Goal: Obtain resource: Download file/media

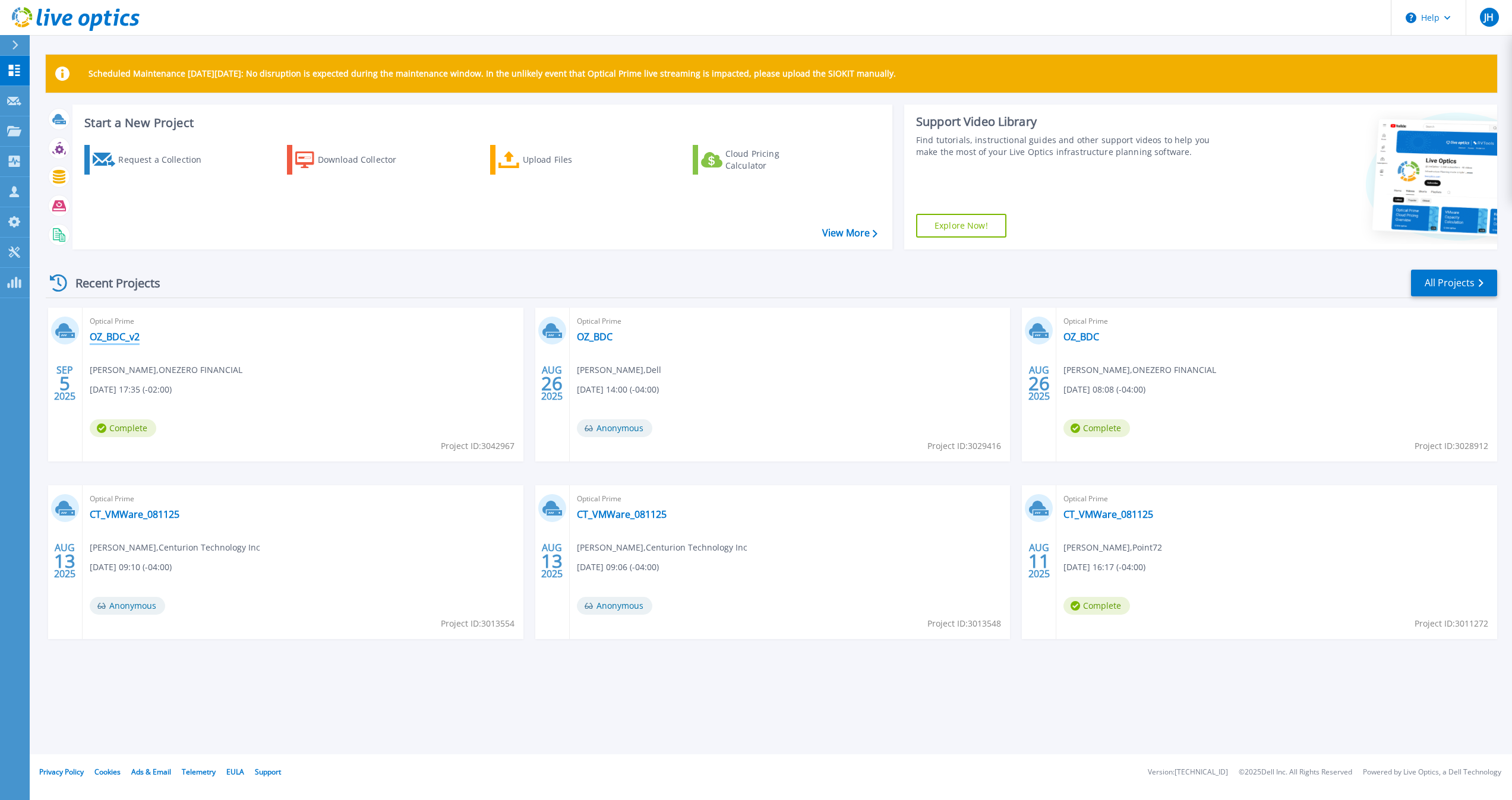
click at [135, 339] on link "OZ_BDC_v2" at bounding box center [114, 337] width 50 height 12
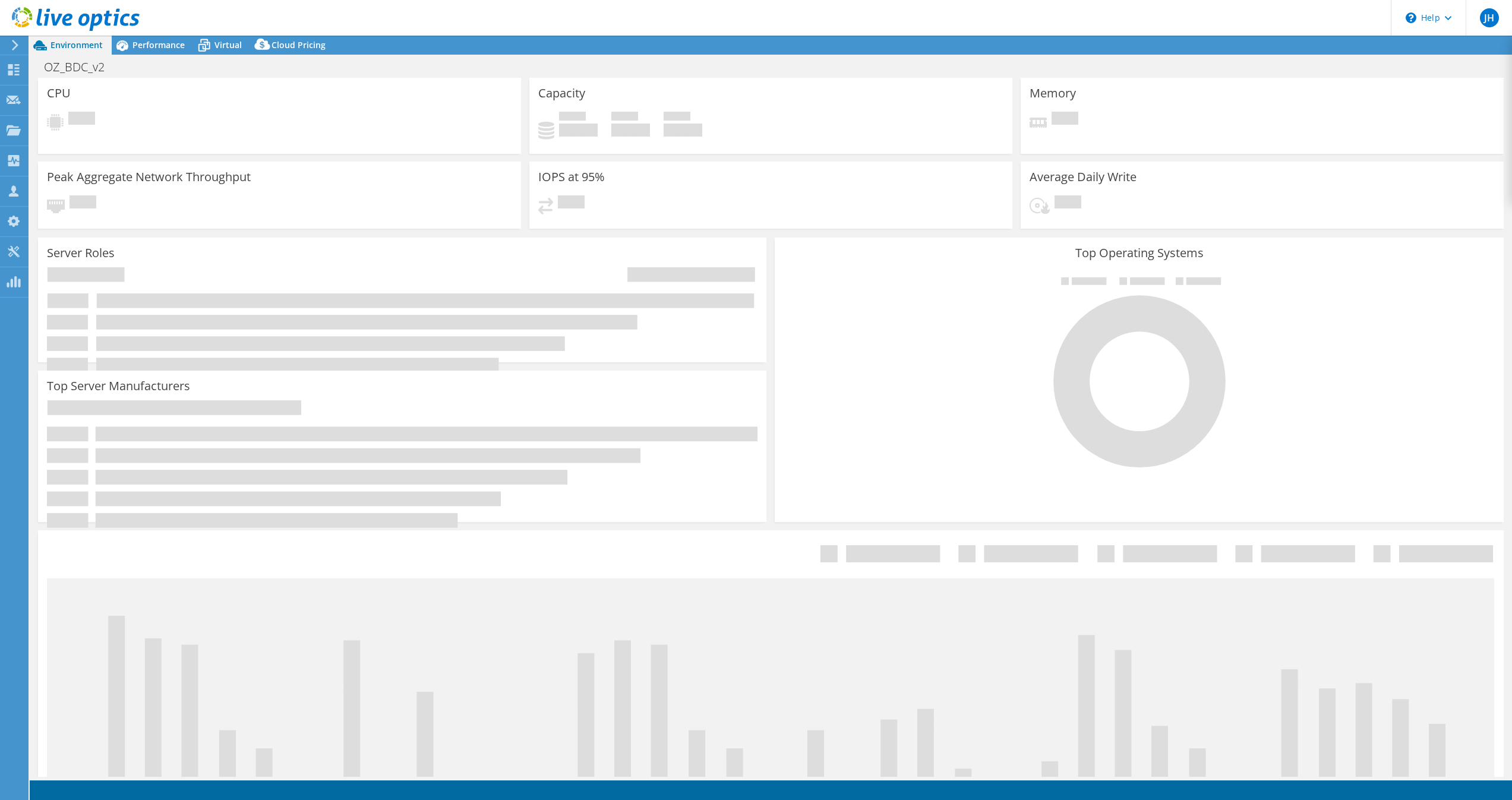
select select "USD"
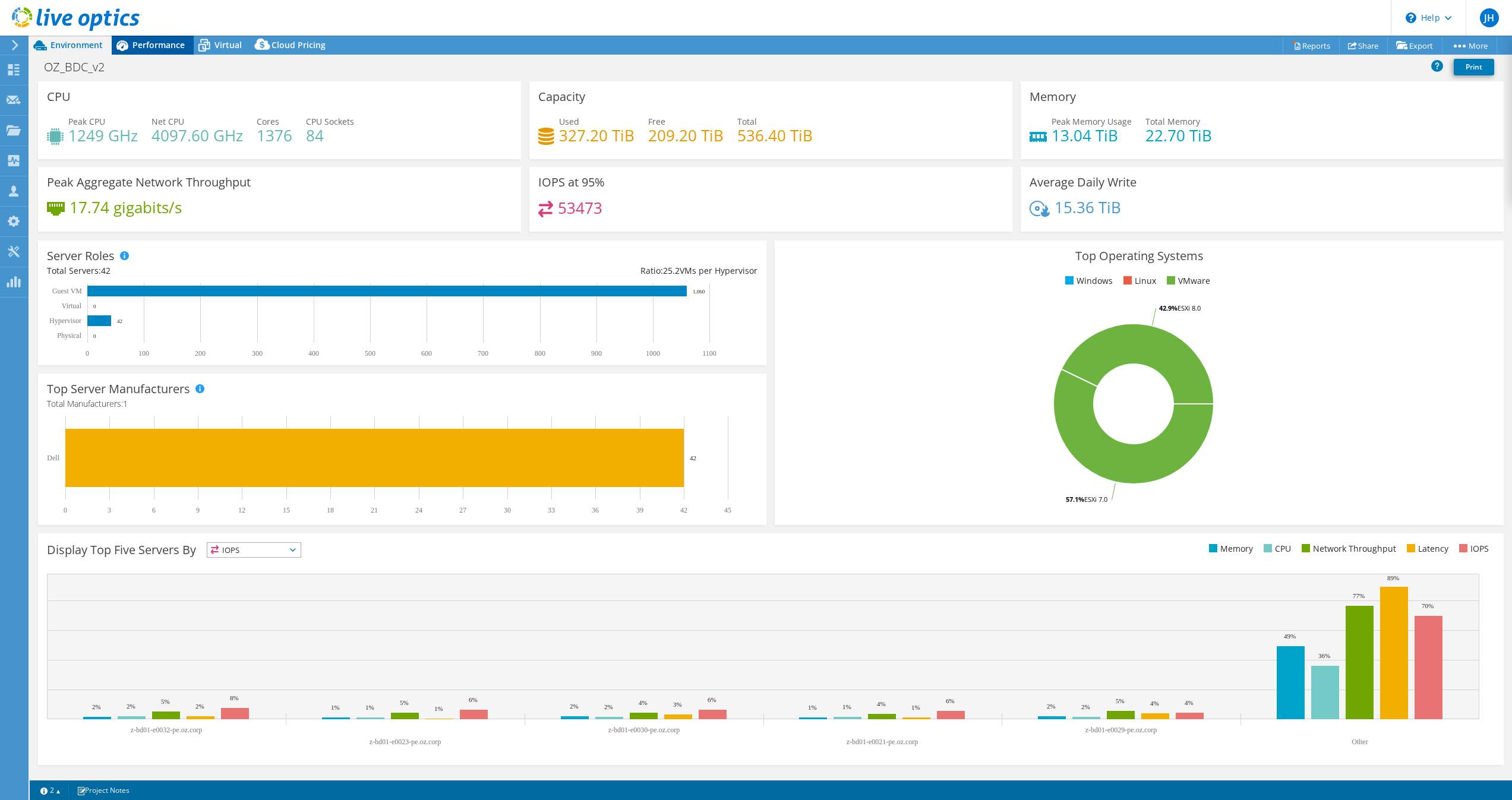
click at [162, 45] on span "Performance" at bounding box center [158, 44] width 52 height 11
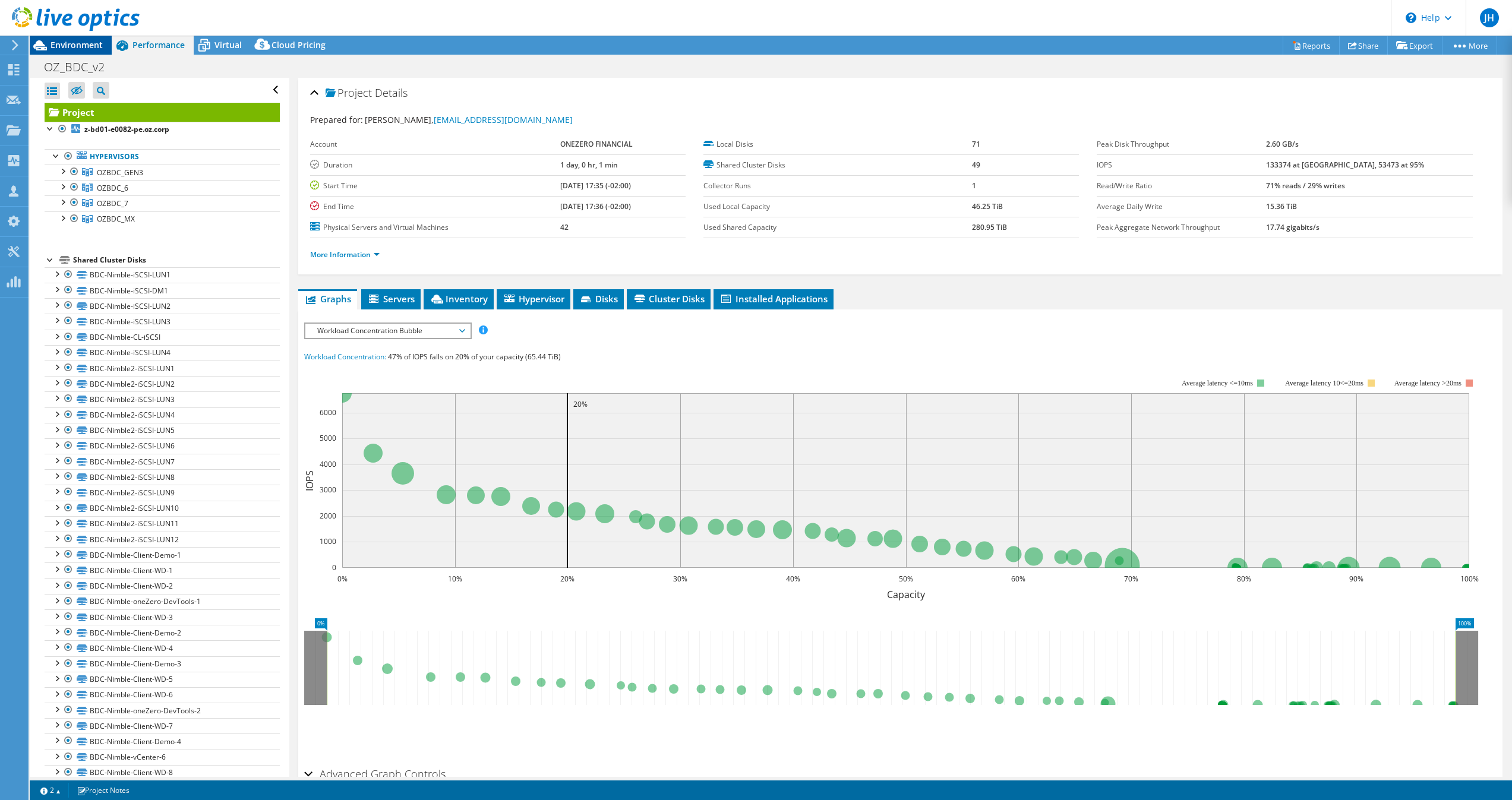
click at [84, 43] on span "Environment" at bounding box center [76, 44] width 52 height 11
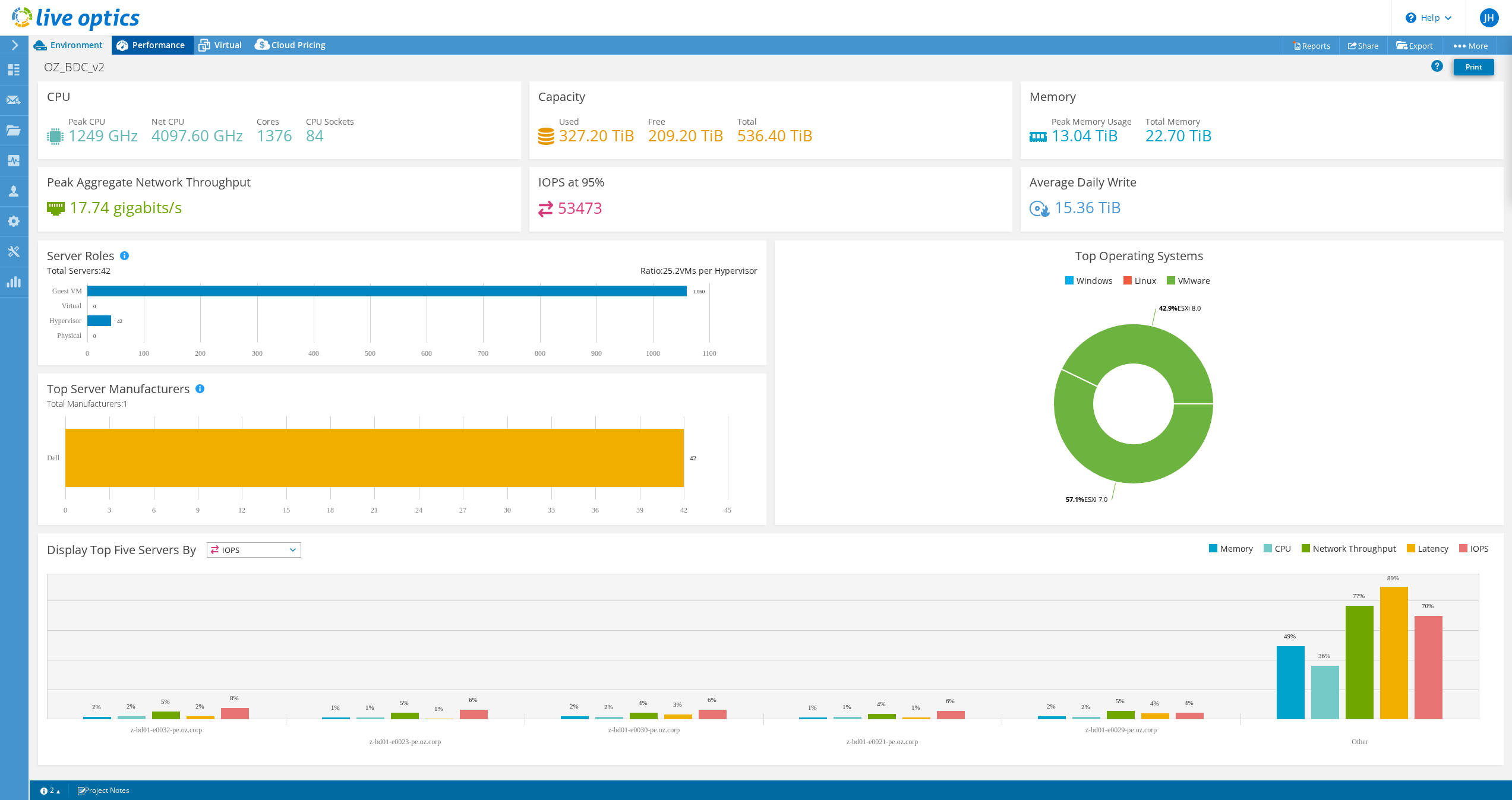
click at [148, 48] on span "Performance" at bounding box center [158, 44] width 52 height 11
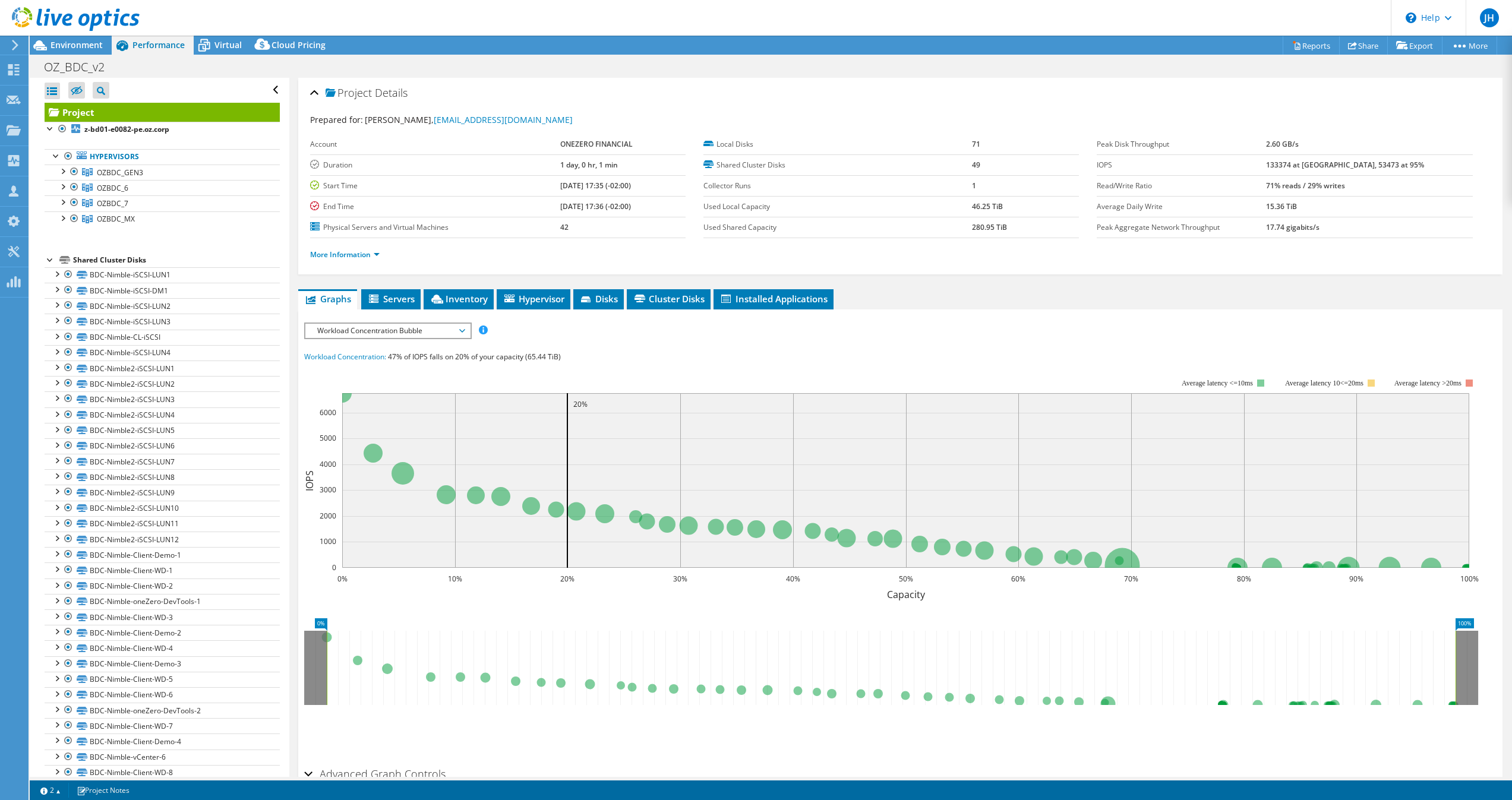
click at [376, 333] on span "Workload Concentration Bubble" at bounding box center [387, 331] width 152 height 14
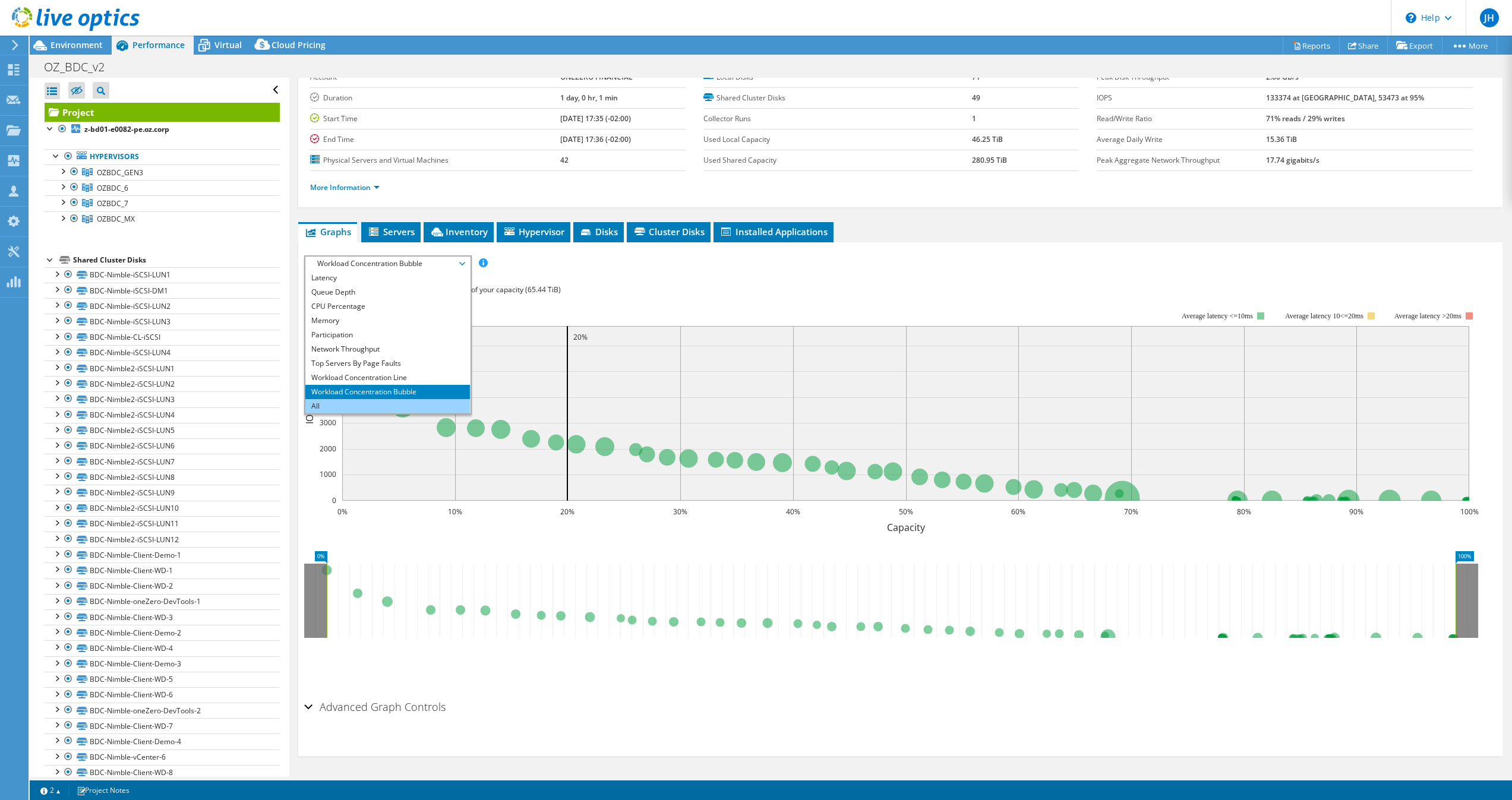
click at [353, 400] on li "All" at bounding box center [387, 406] width 164 height 14
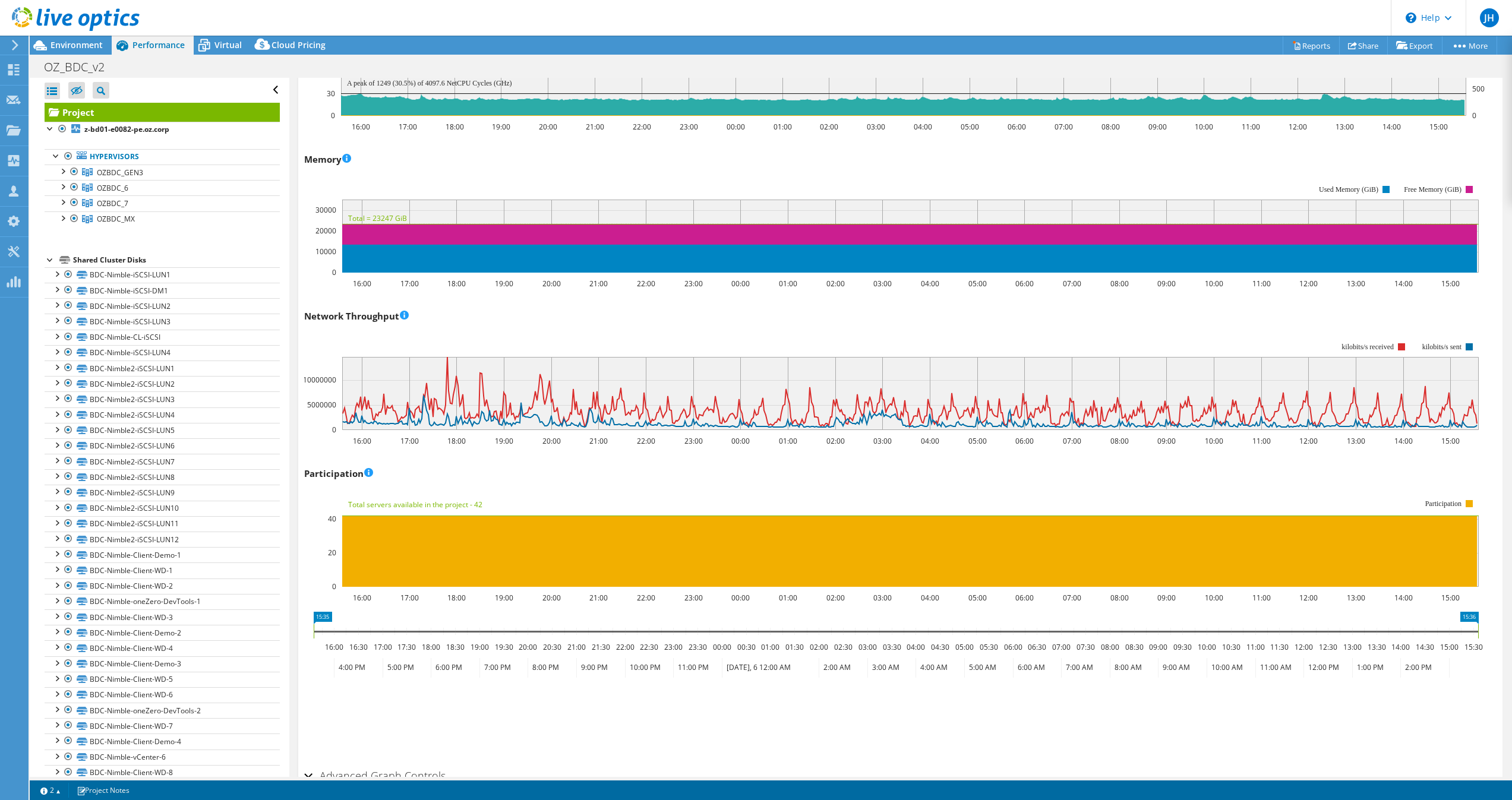
scroll to position [1189, 0]
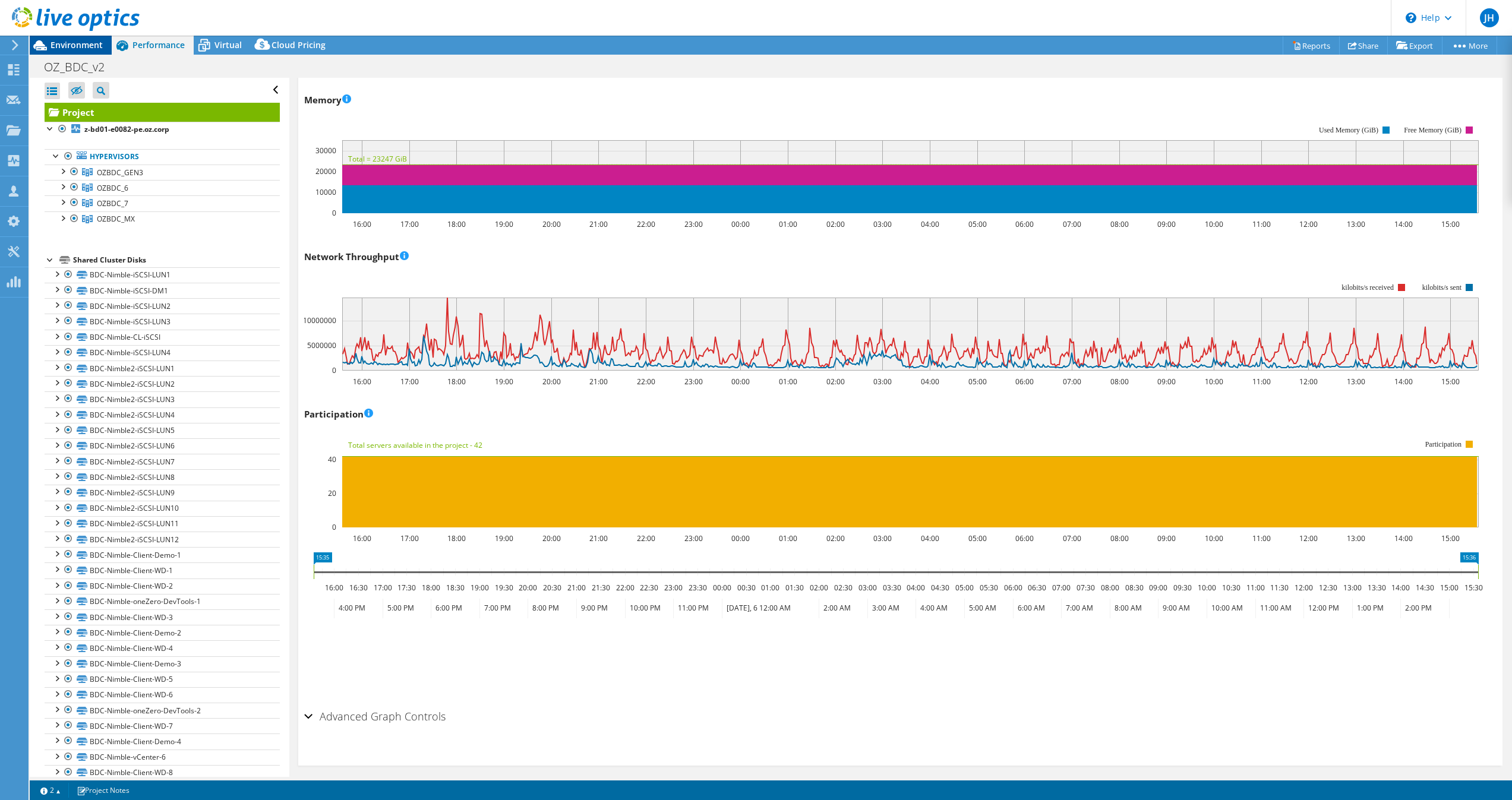
click at [84, 47] on span "Environment" at bounding box center [76, 44] width 52 height 11
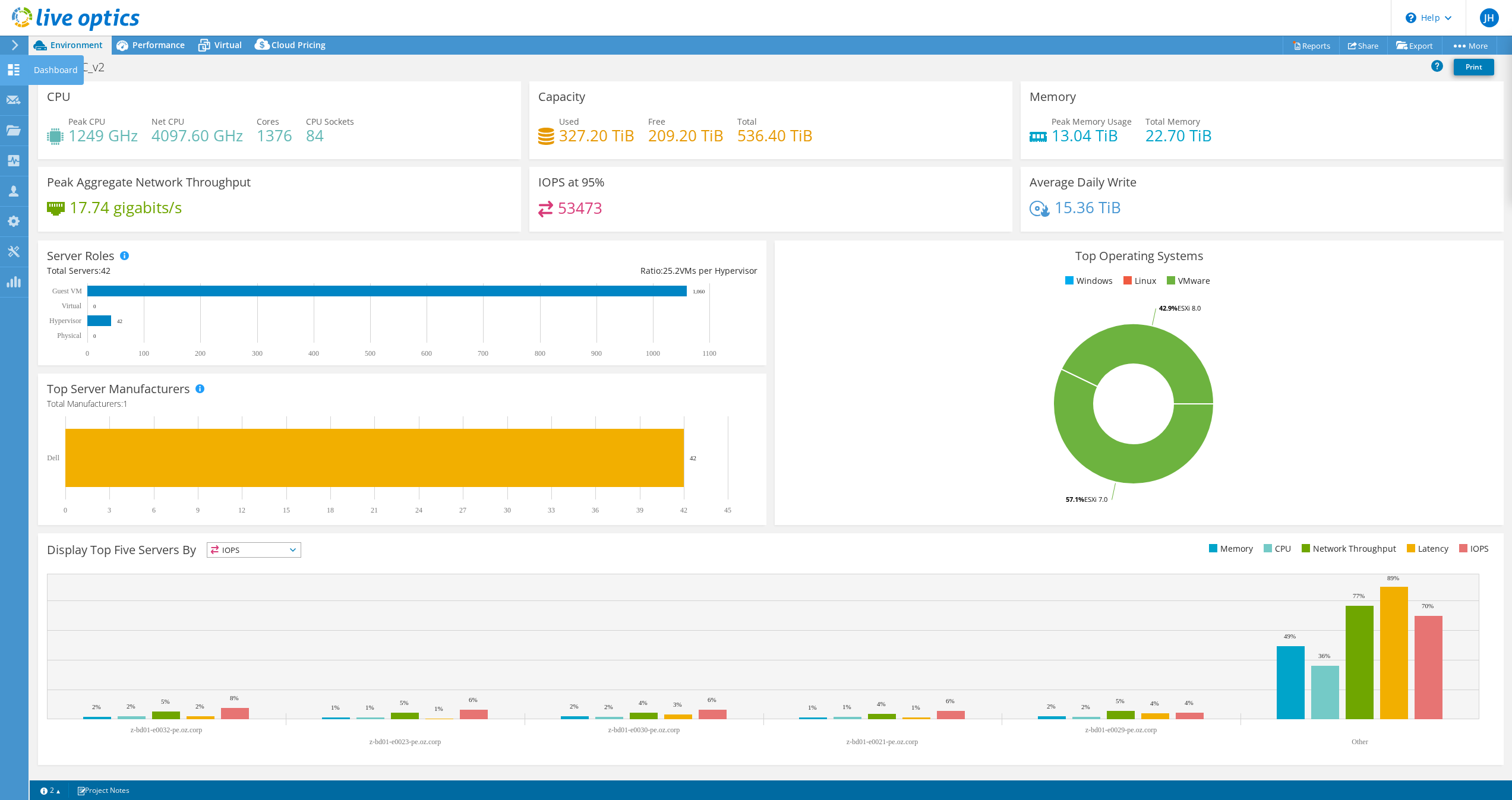
click at [17, 70] on icon at bounding box center [14, 69] width 14 height 11
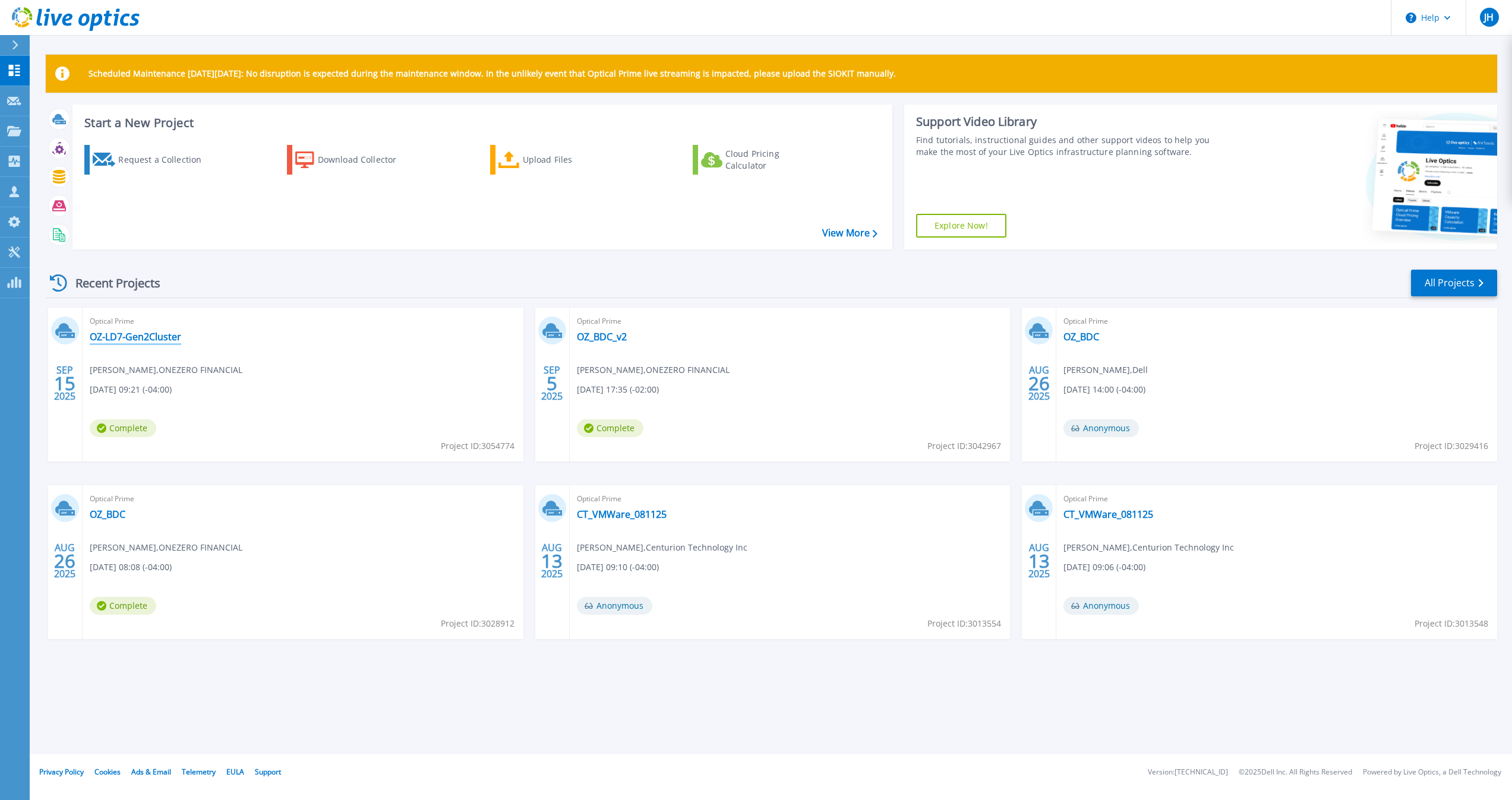
click at [130, 335] on link "OZ-LD7-Gen2Cluster" at bounding box center [135, 337] width 91 height 12
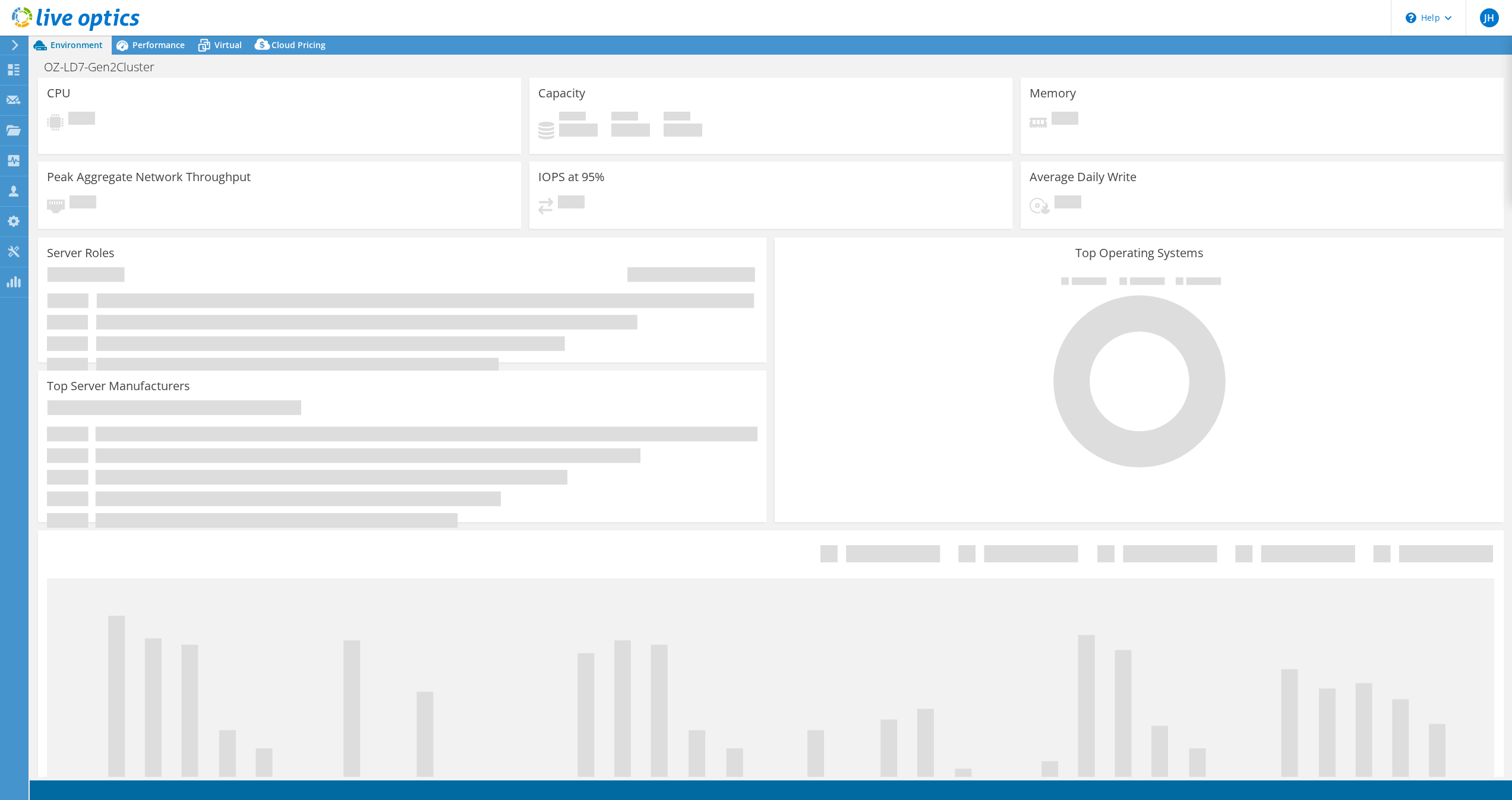
select select "USD"
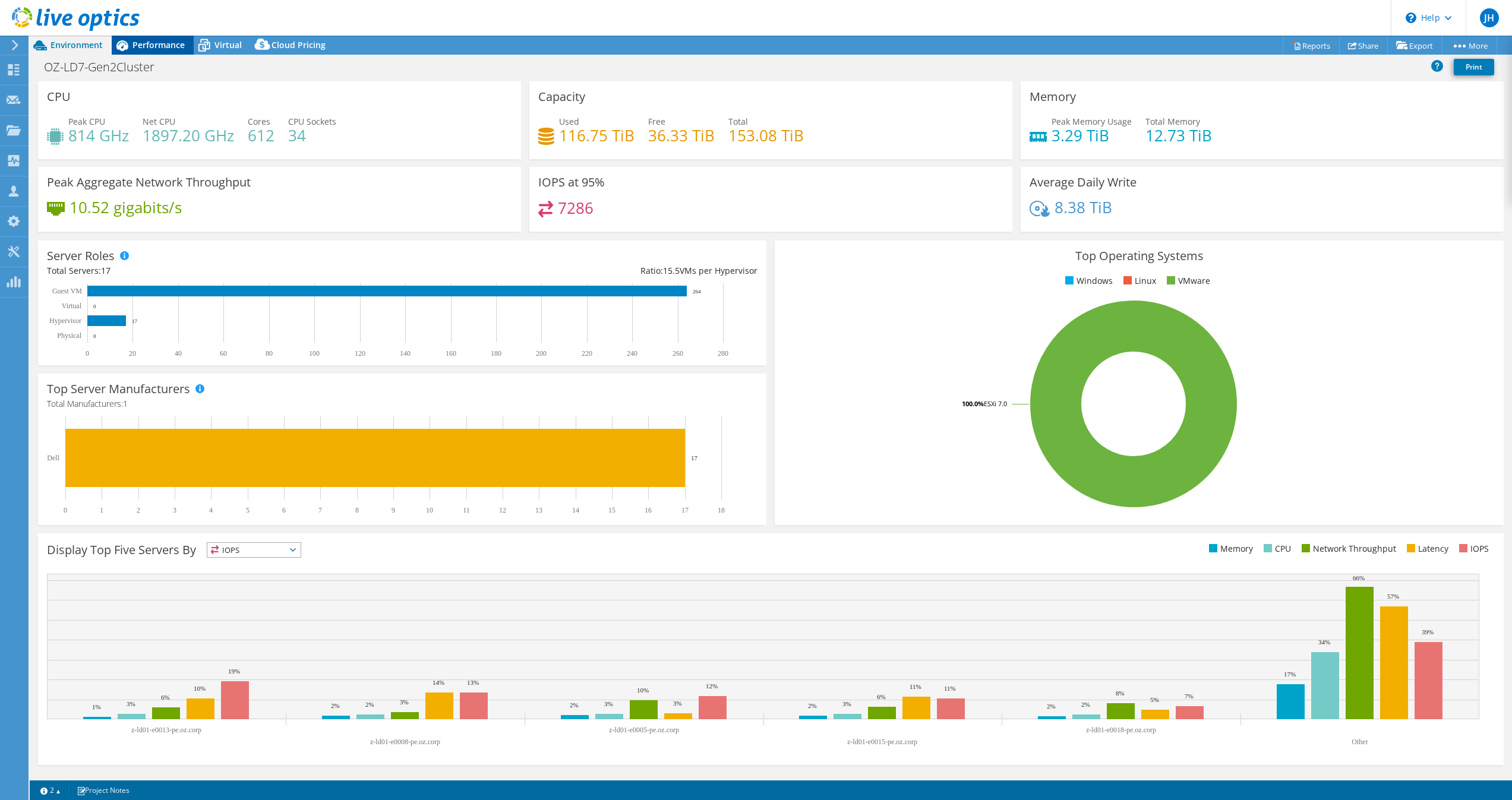
click at [156, 44] on span "Performance" at bounding box center [158, 44] width 52 height 11
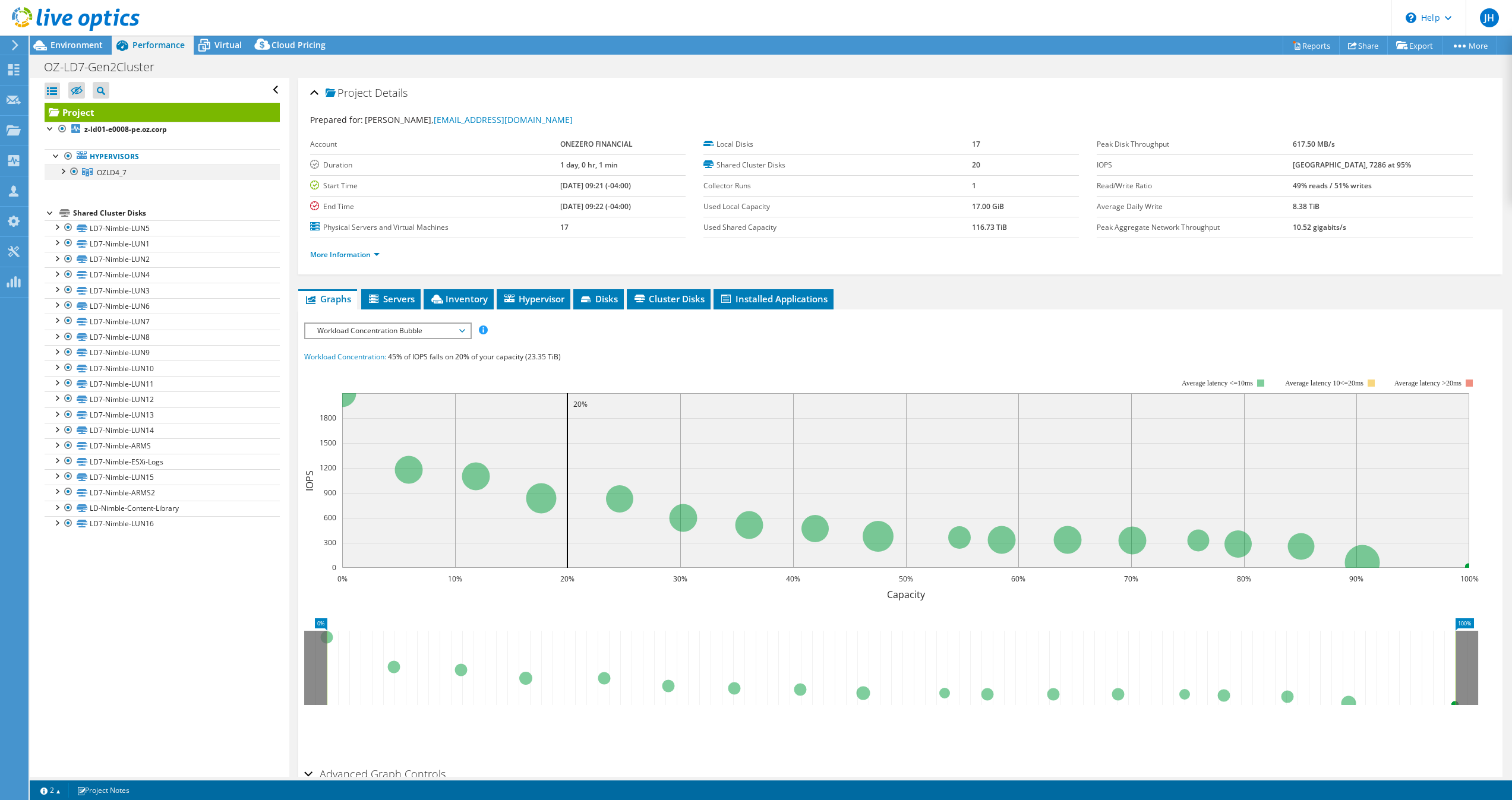
click at [67, 170] on div at bounding box center [62, 170] width 12 height 12
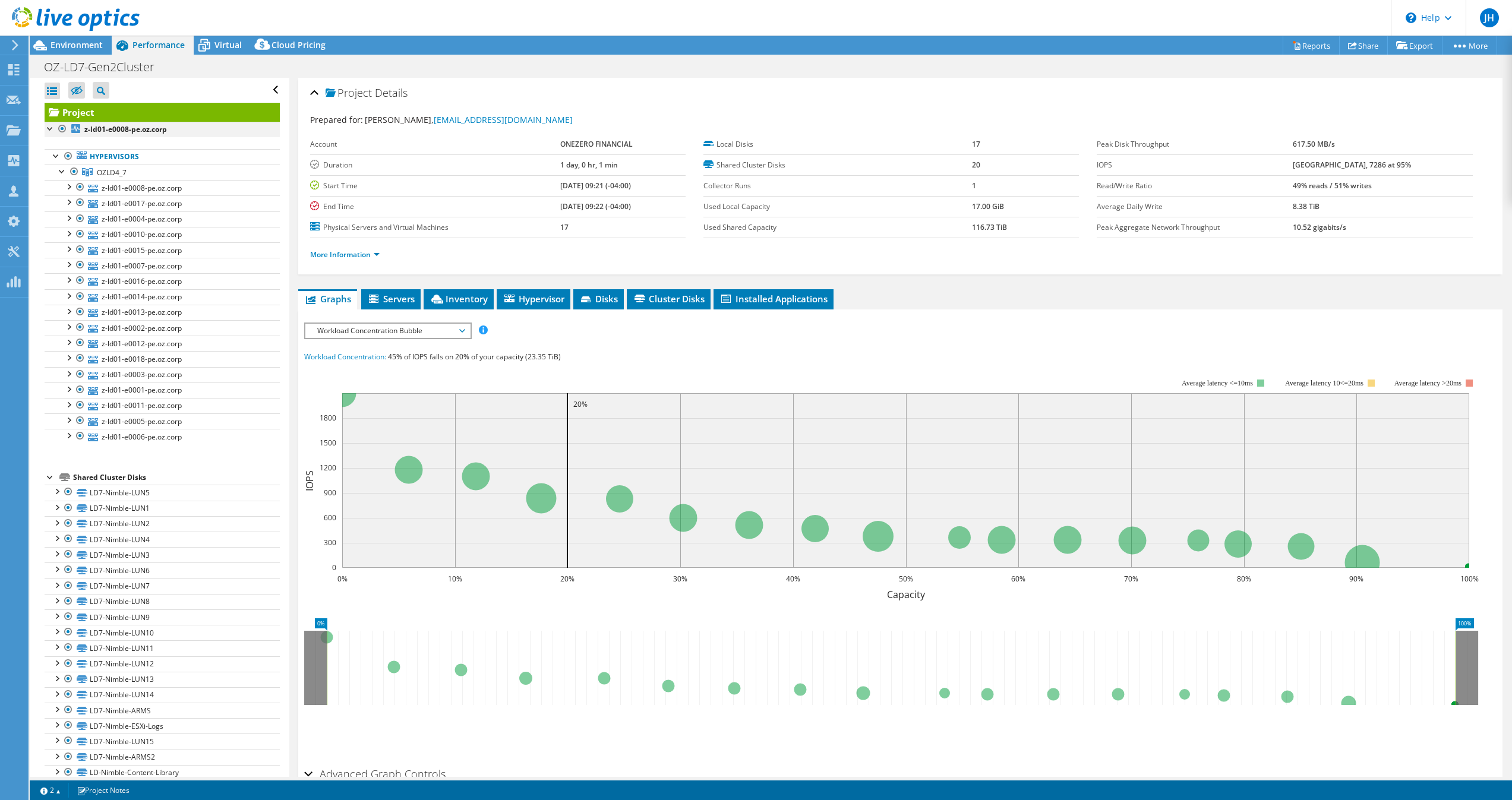
click at [52, 130] on div at bounding box center [50, 128] width 12 height 12
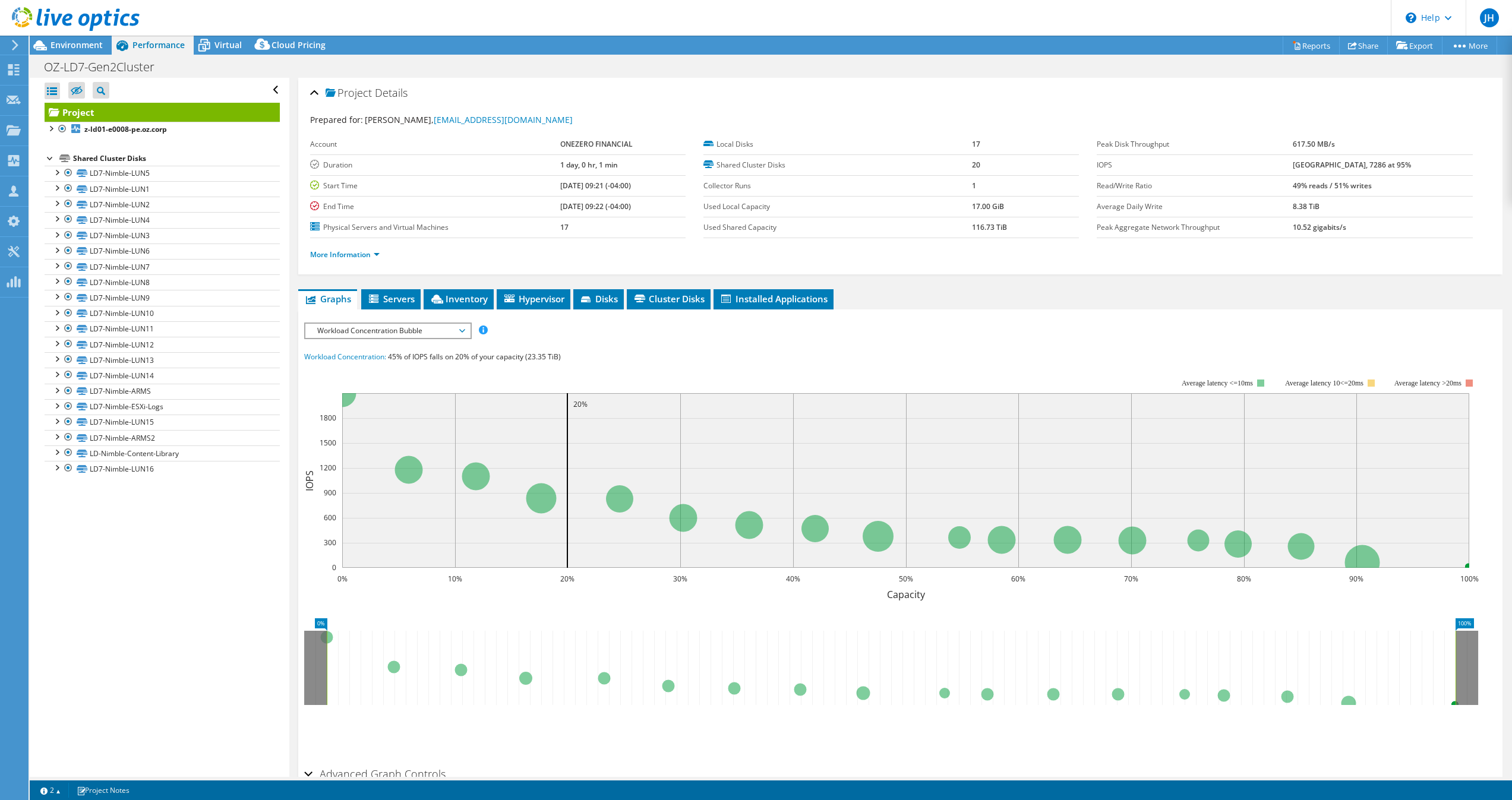
click at [397, 329] on span "Workload Concentration Bubble" at bounding box center [387, 331] width 152 height 14
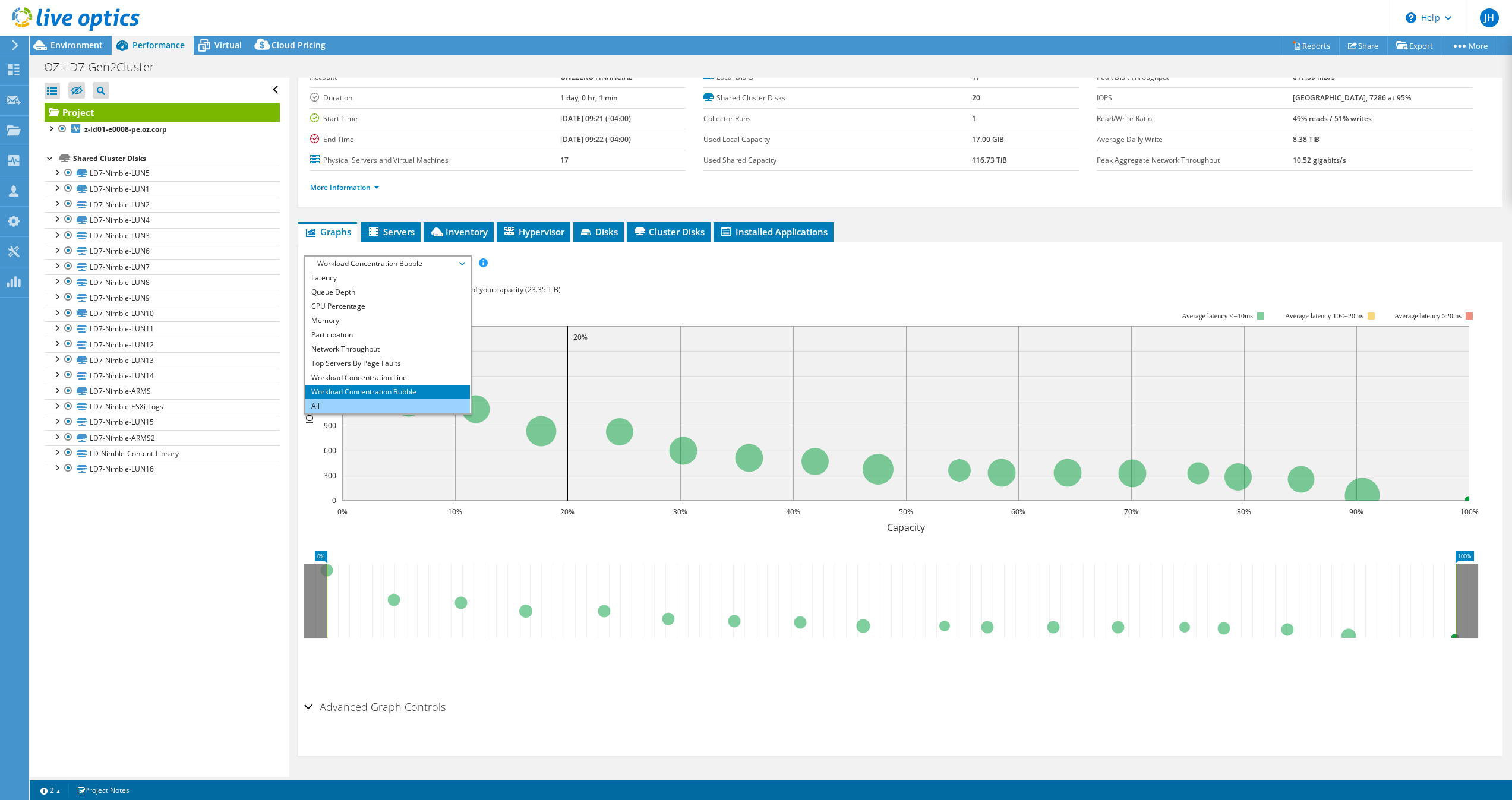
click at [339, 405] on li "All" at bounding box center [387, 406] width 164 height 14
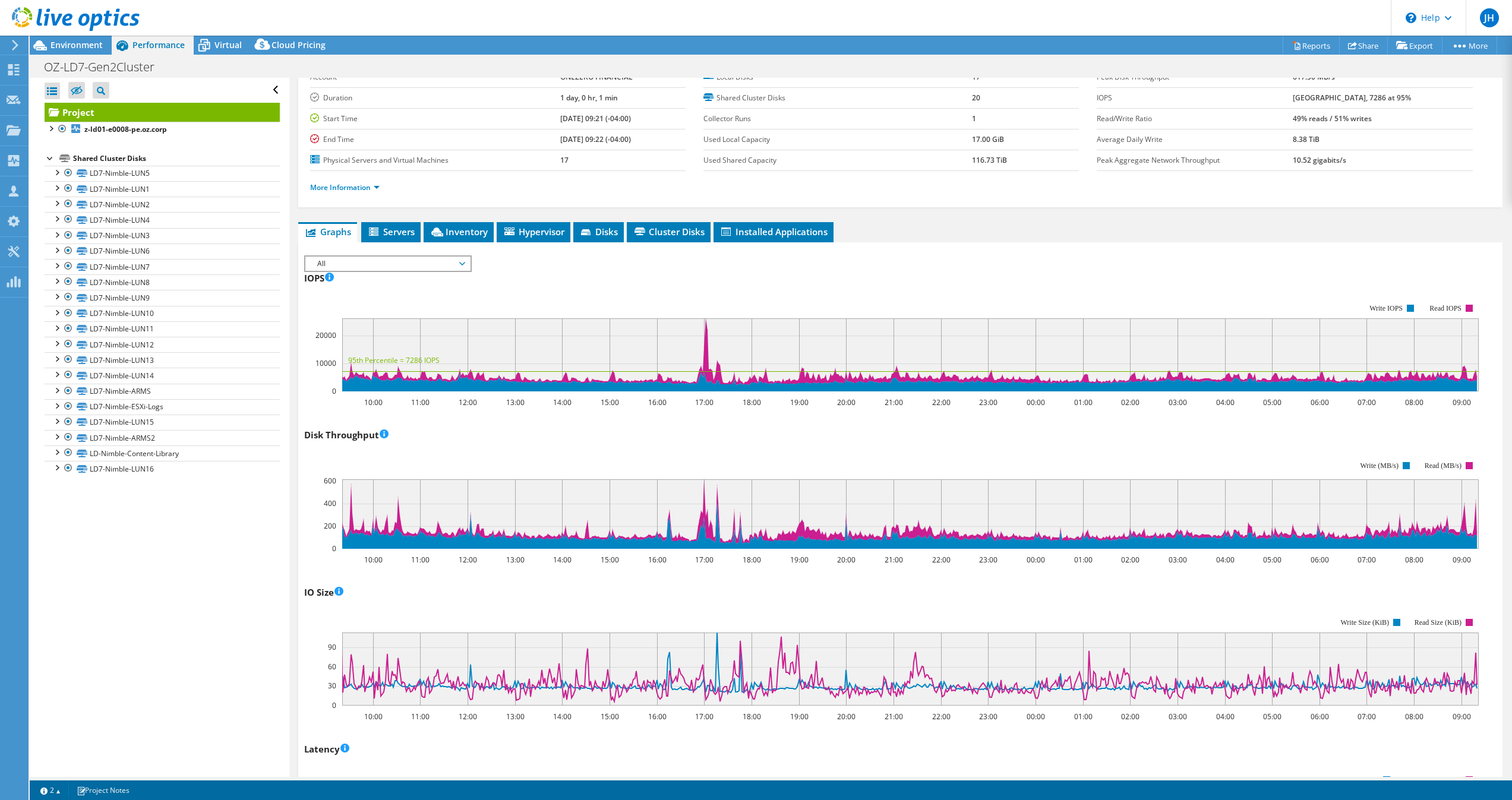
scroll to position [0, 0]
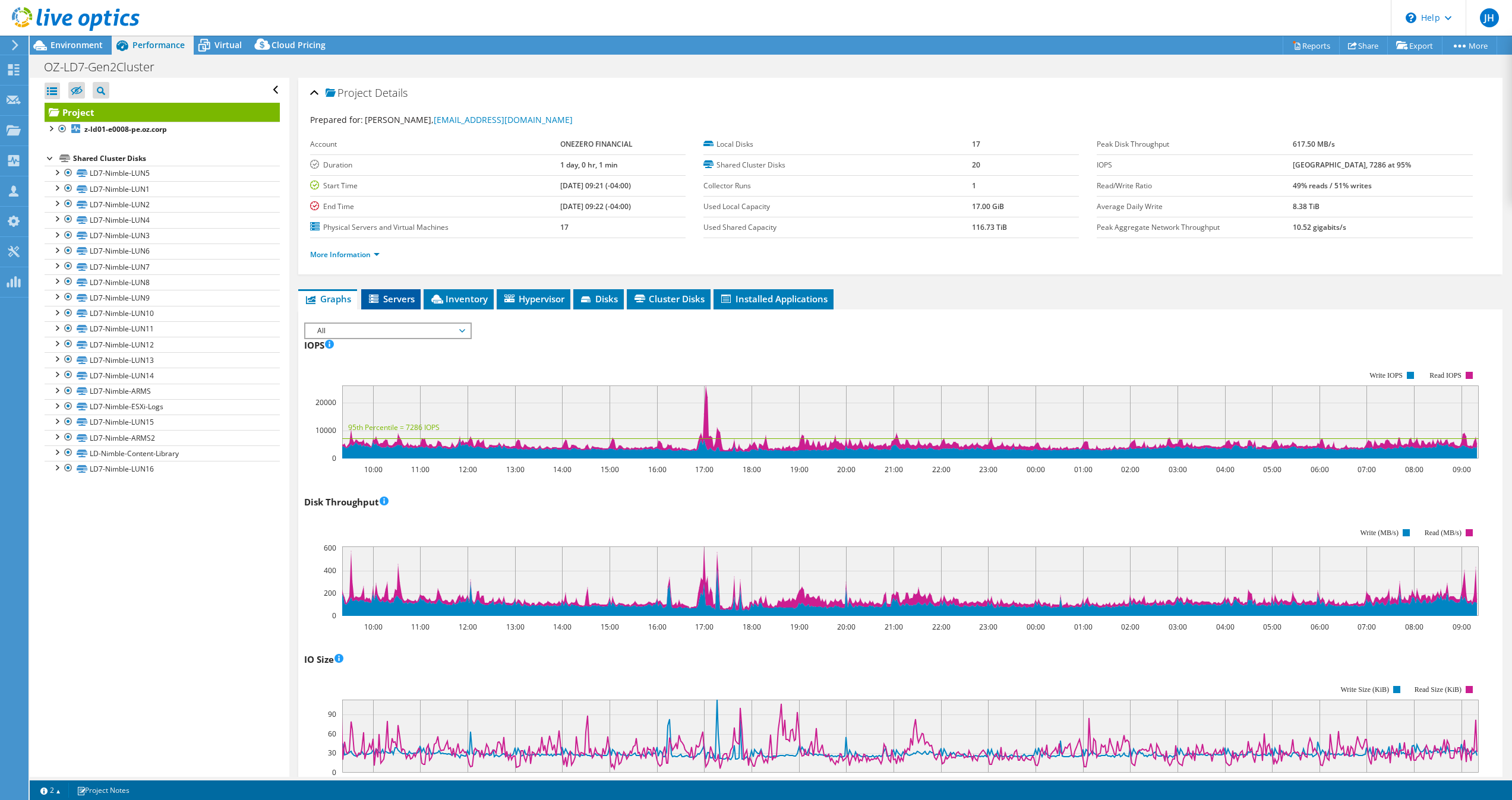
click at [398, 298] on span "Servers" at bounding box center [391, 299] width 47 height 12
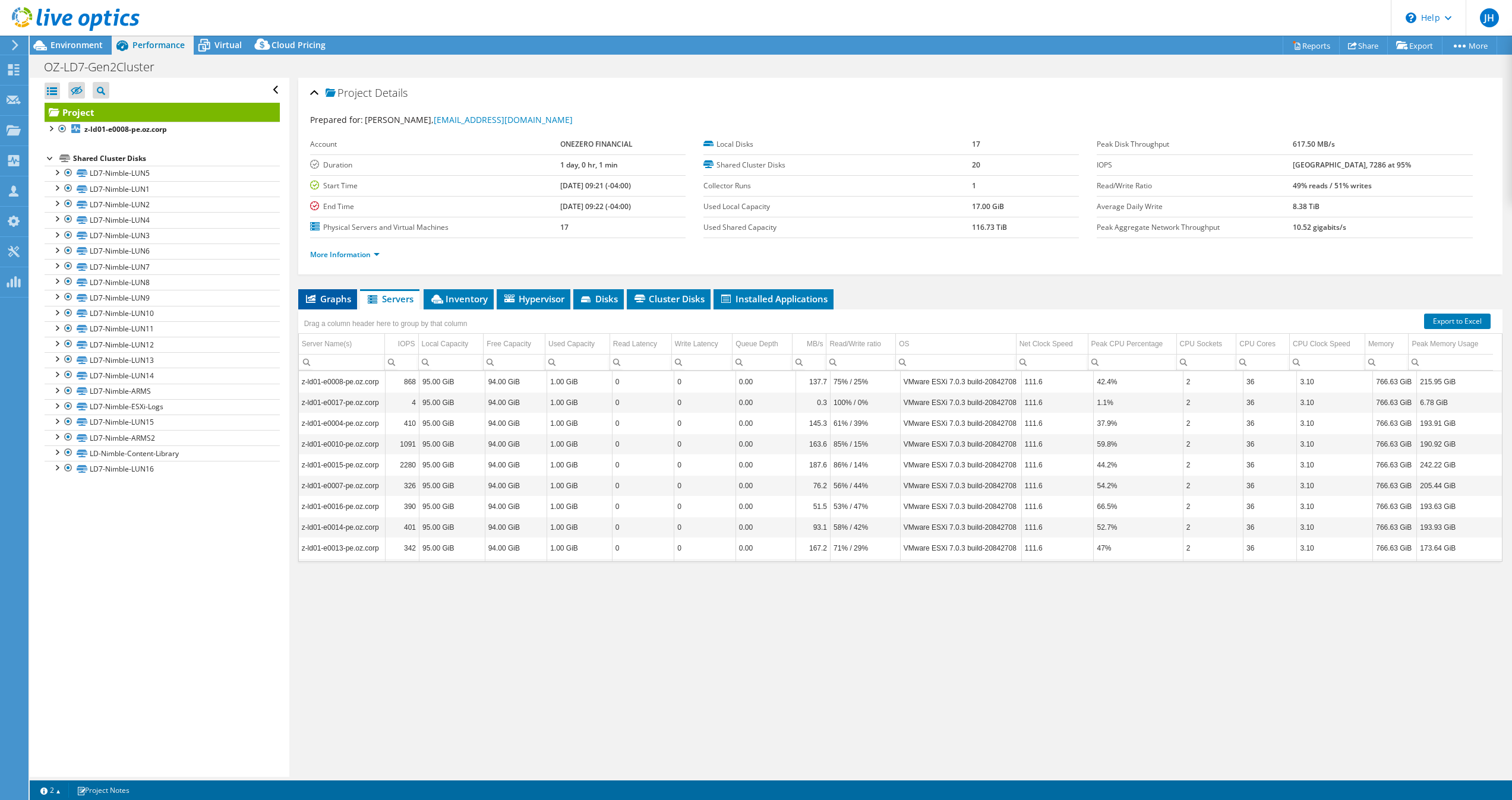
click at [355, 296] on li "Graphs" at bounding box center [328, 299] width 59 height 21
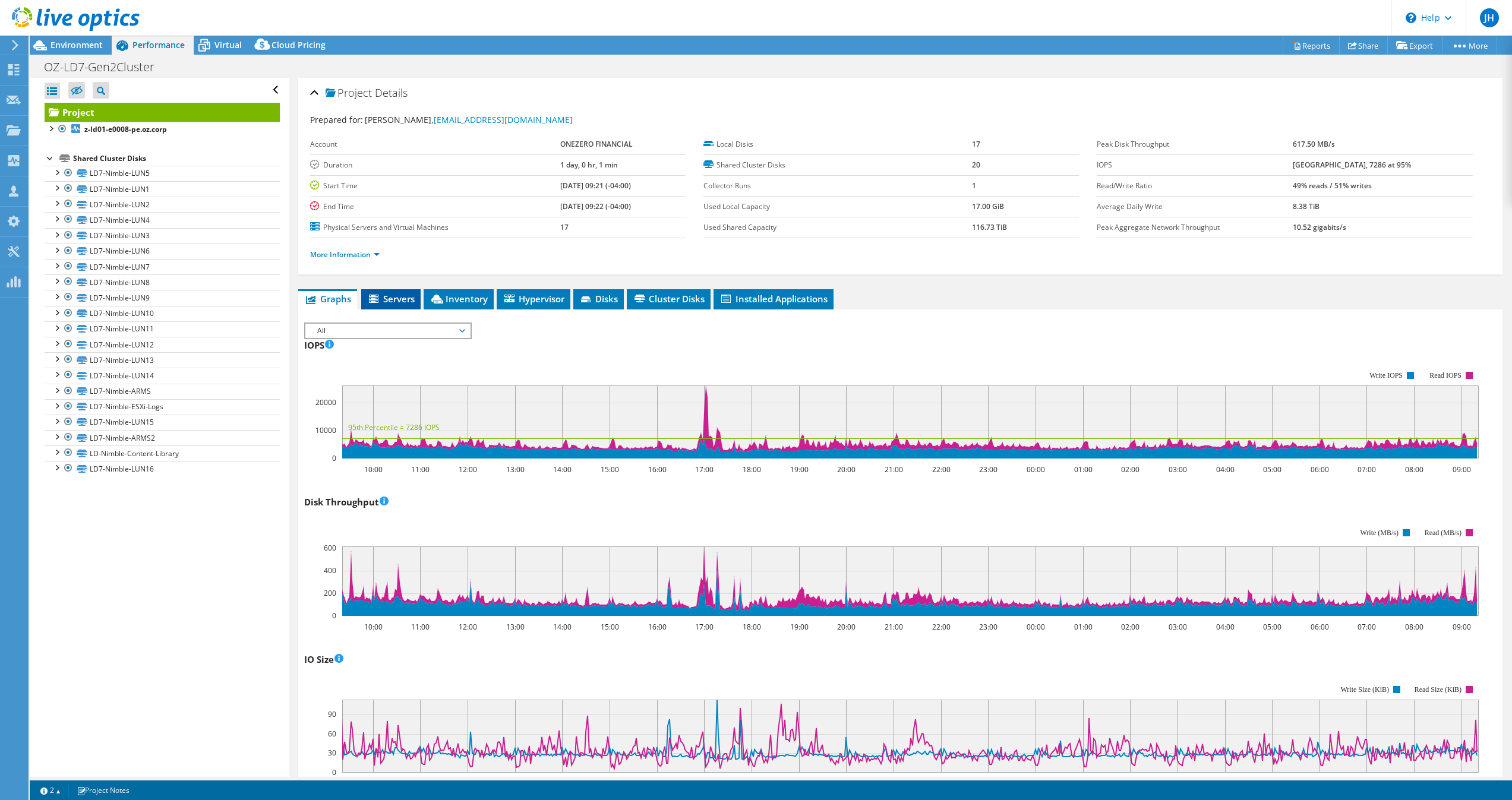
click at [407, 296] on span "Servers" at bounding box center [391, 299] width 47 height 12
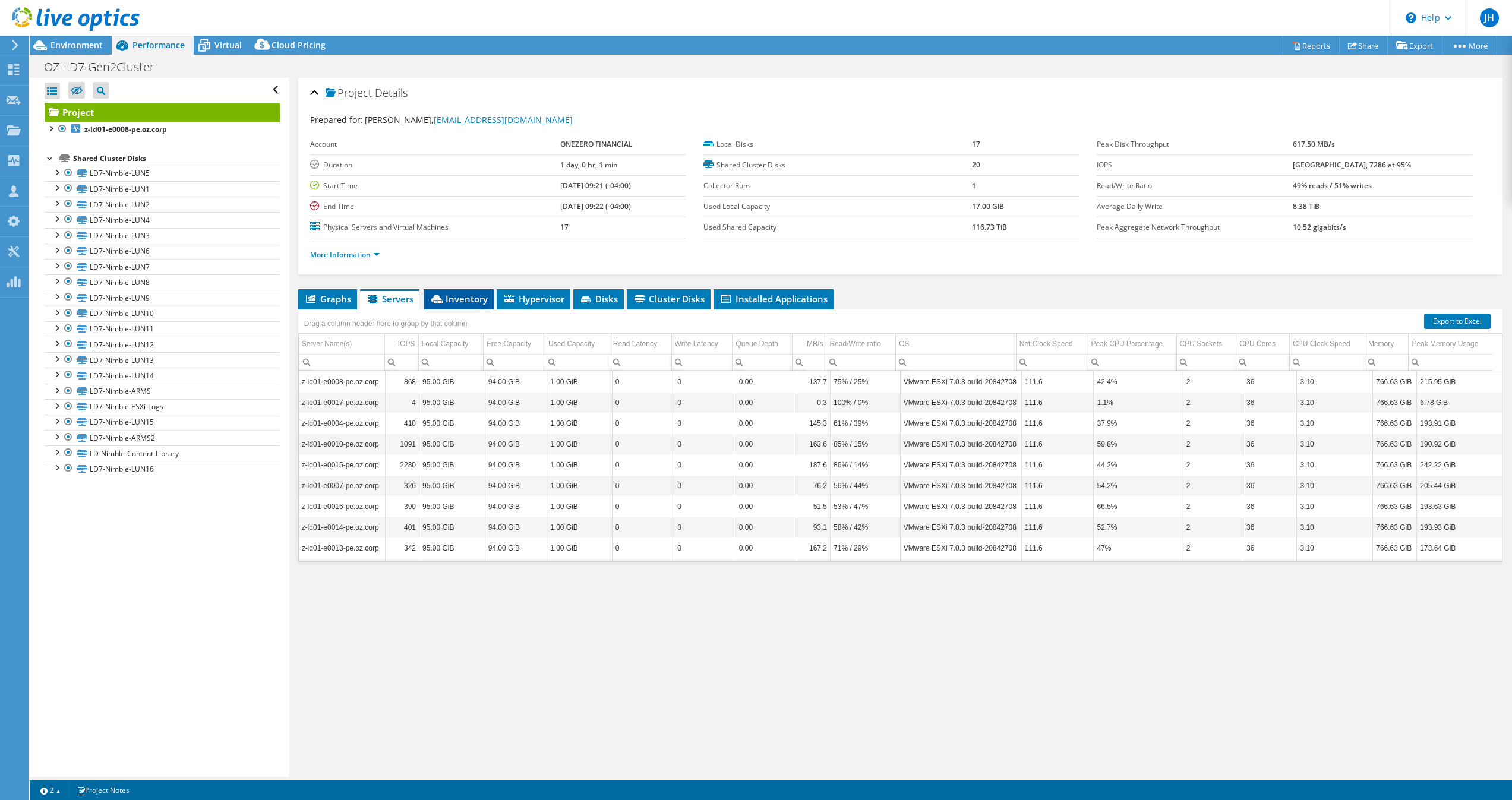
click at [464, 301] on span "Inventory" at bounding box center [458, 299] width 58 height 12
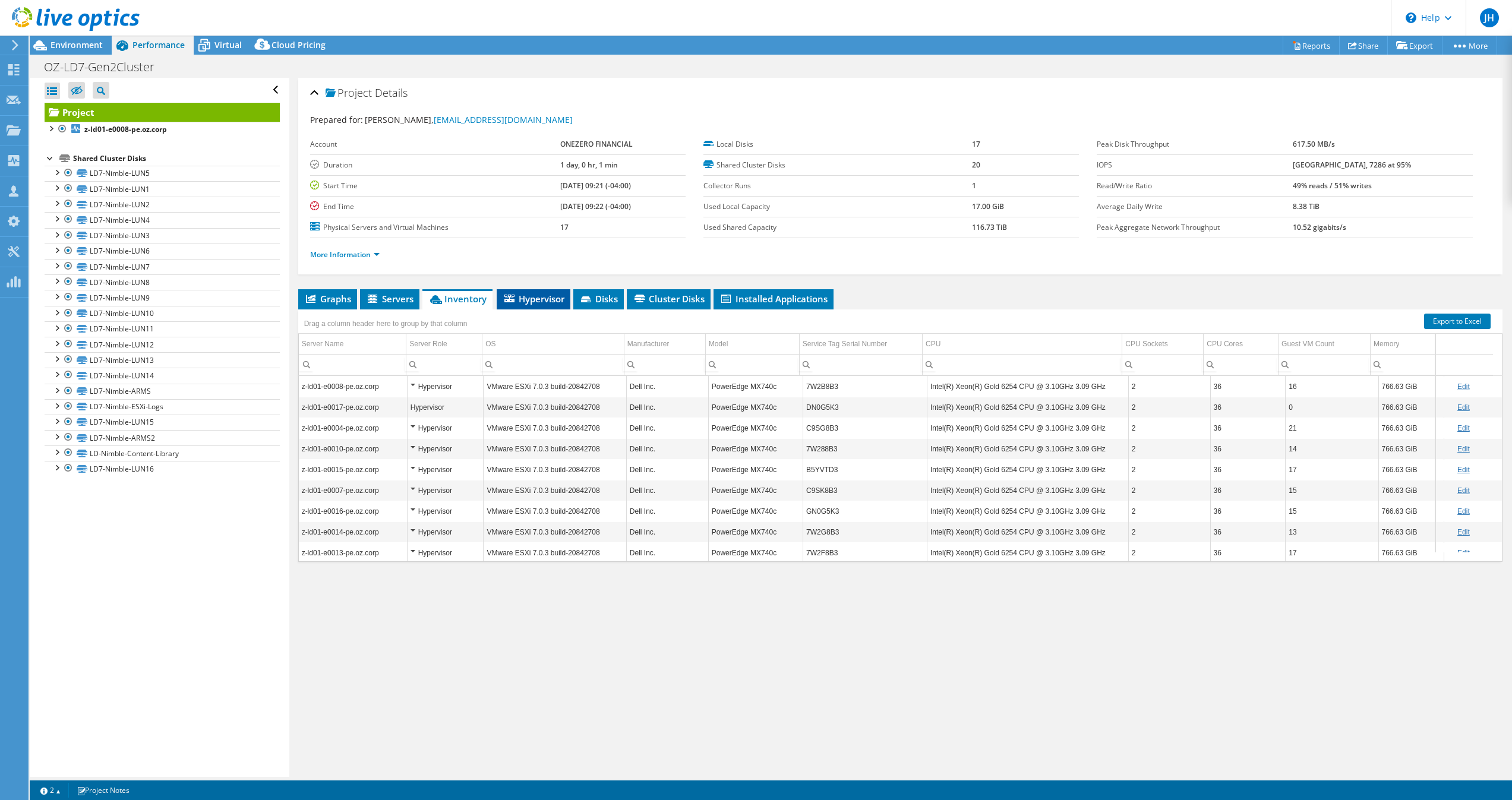
click at [540, 297] on span "Hypervisor" at bounding box center [533, 299] width 62 height 12
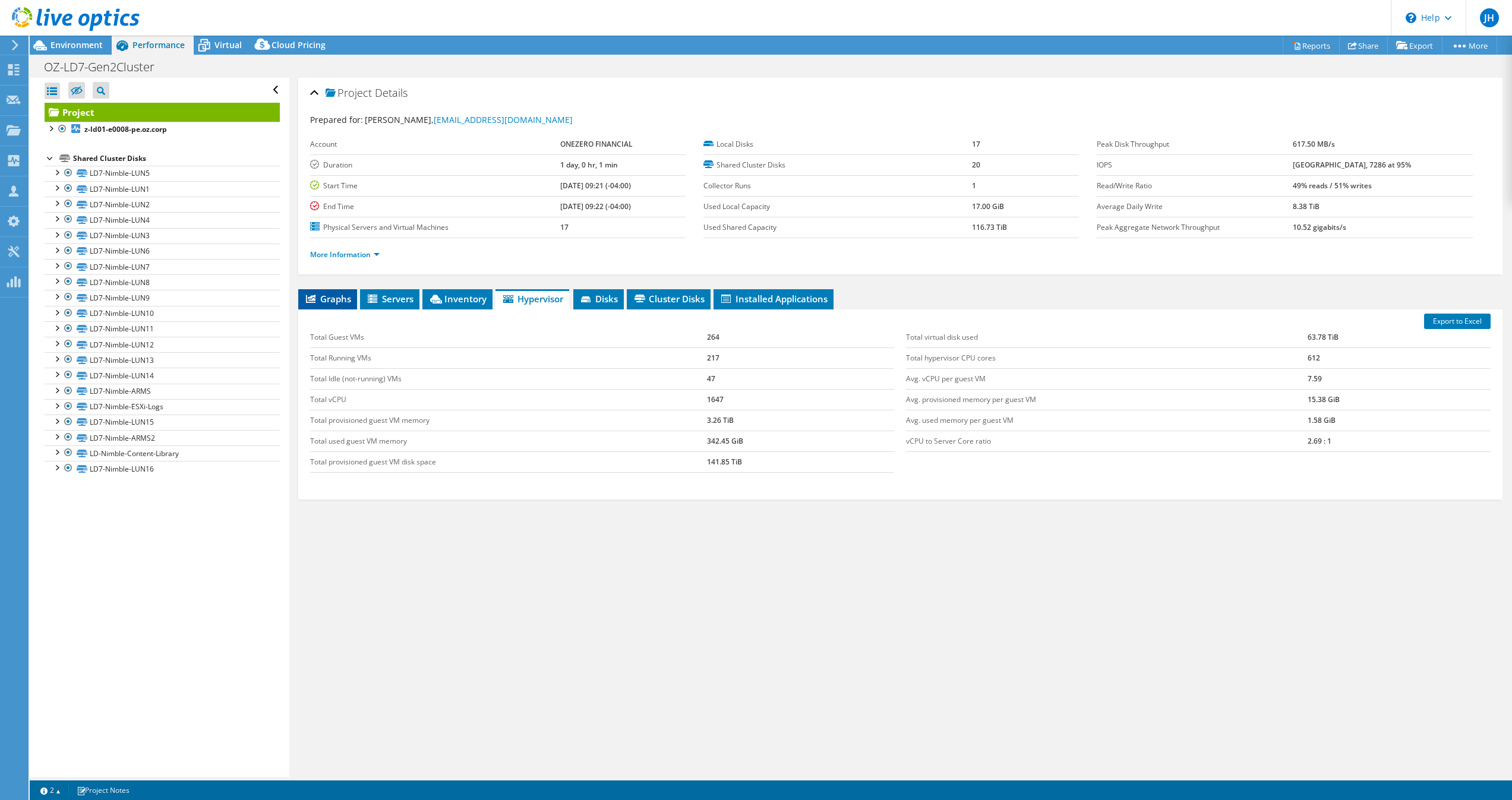
click at [327, 298] on span "Graphs" at bounding box center [328, 299] width 47 height 12
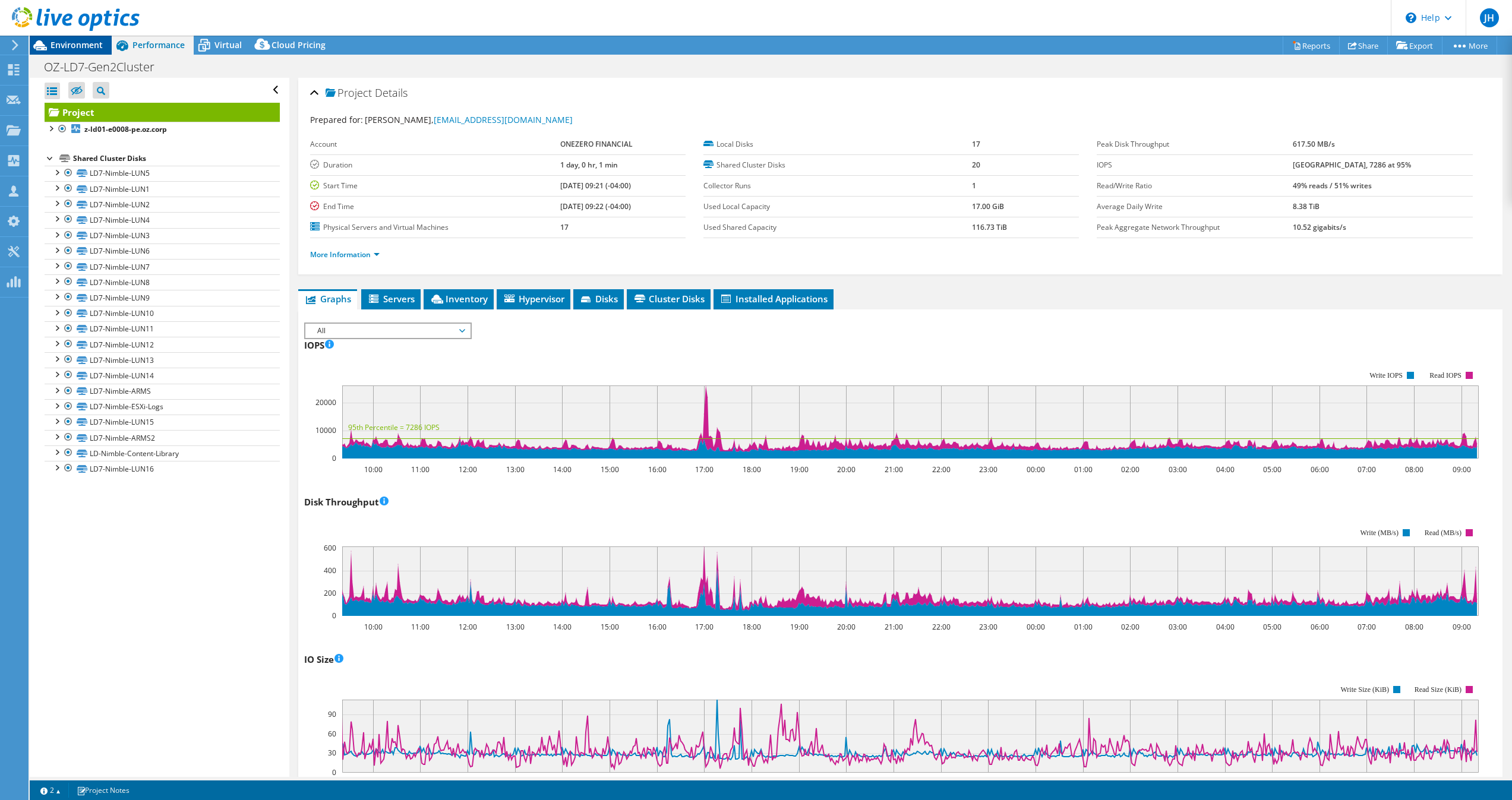
click at [61, 47] on span "Environment" at bounding box center [76, 44] width 52 height 11
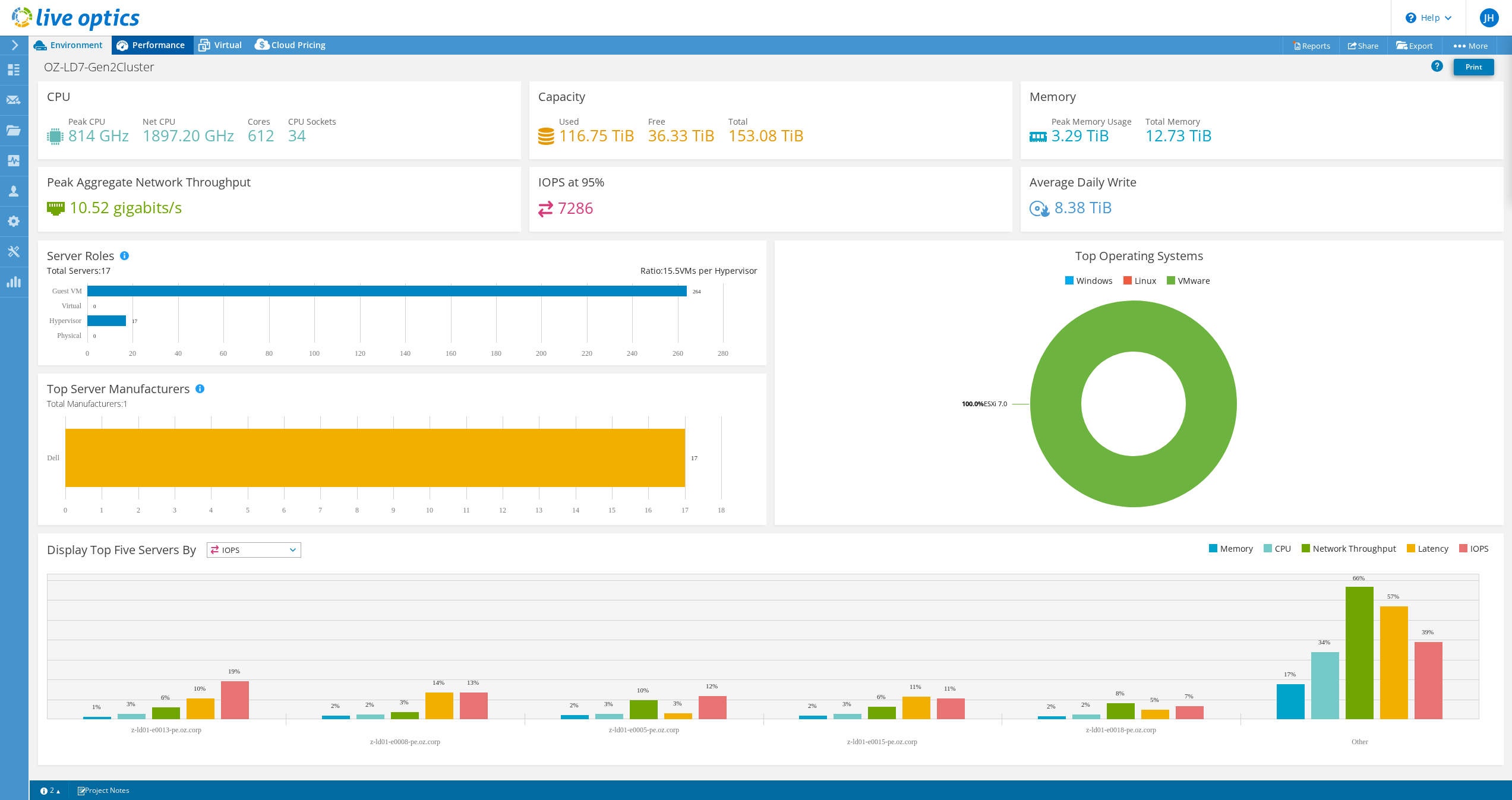
click at [159, 45] on span "Performance" at bounding box center [158, 44] width 52 height 11
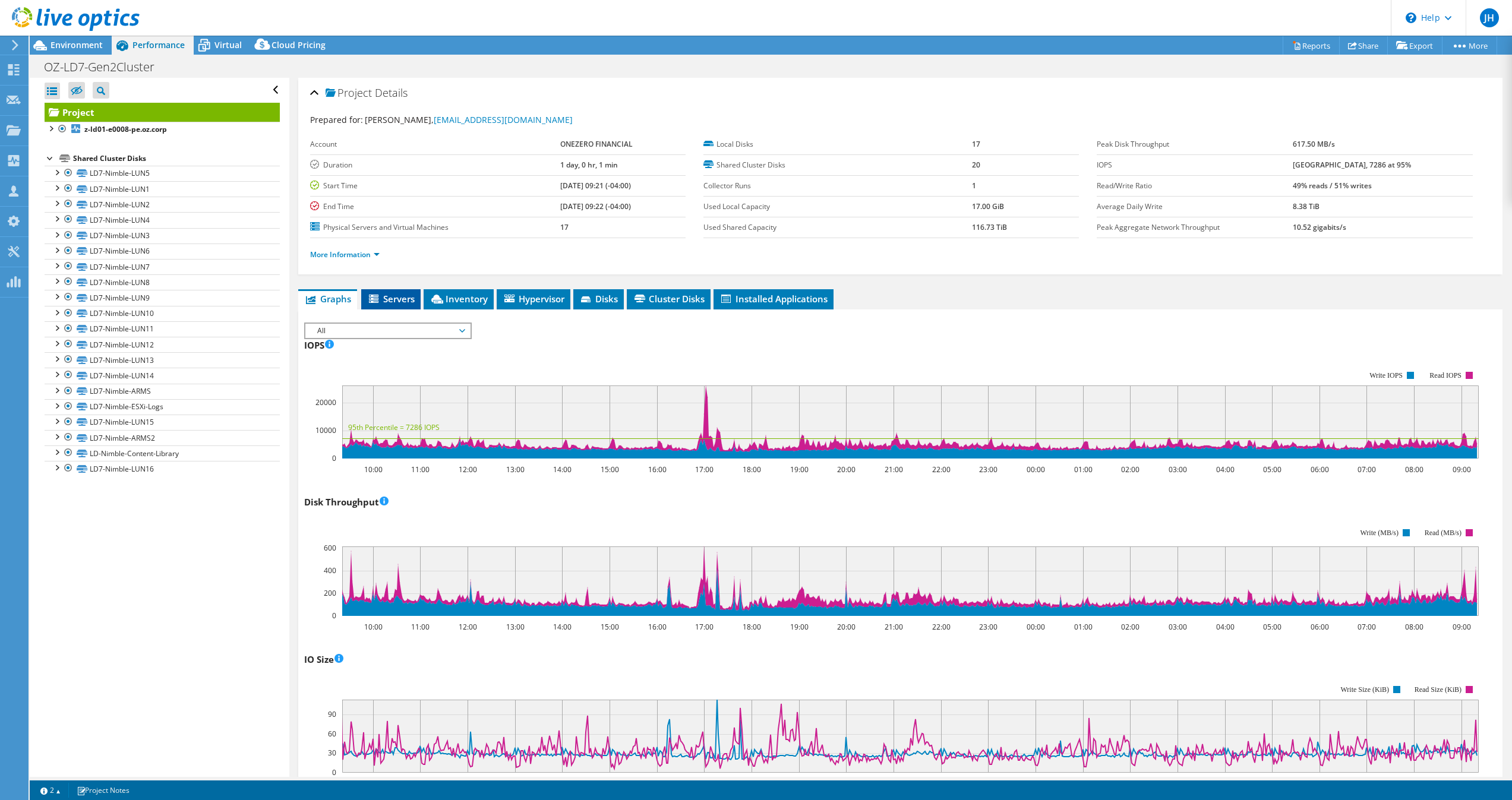
click at [393, 296] on span "Servers" at bounding box center [391, 299] width 47 height 12
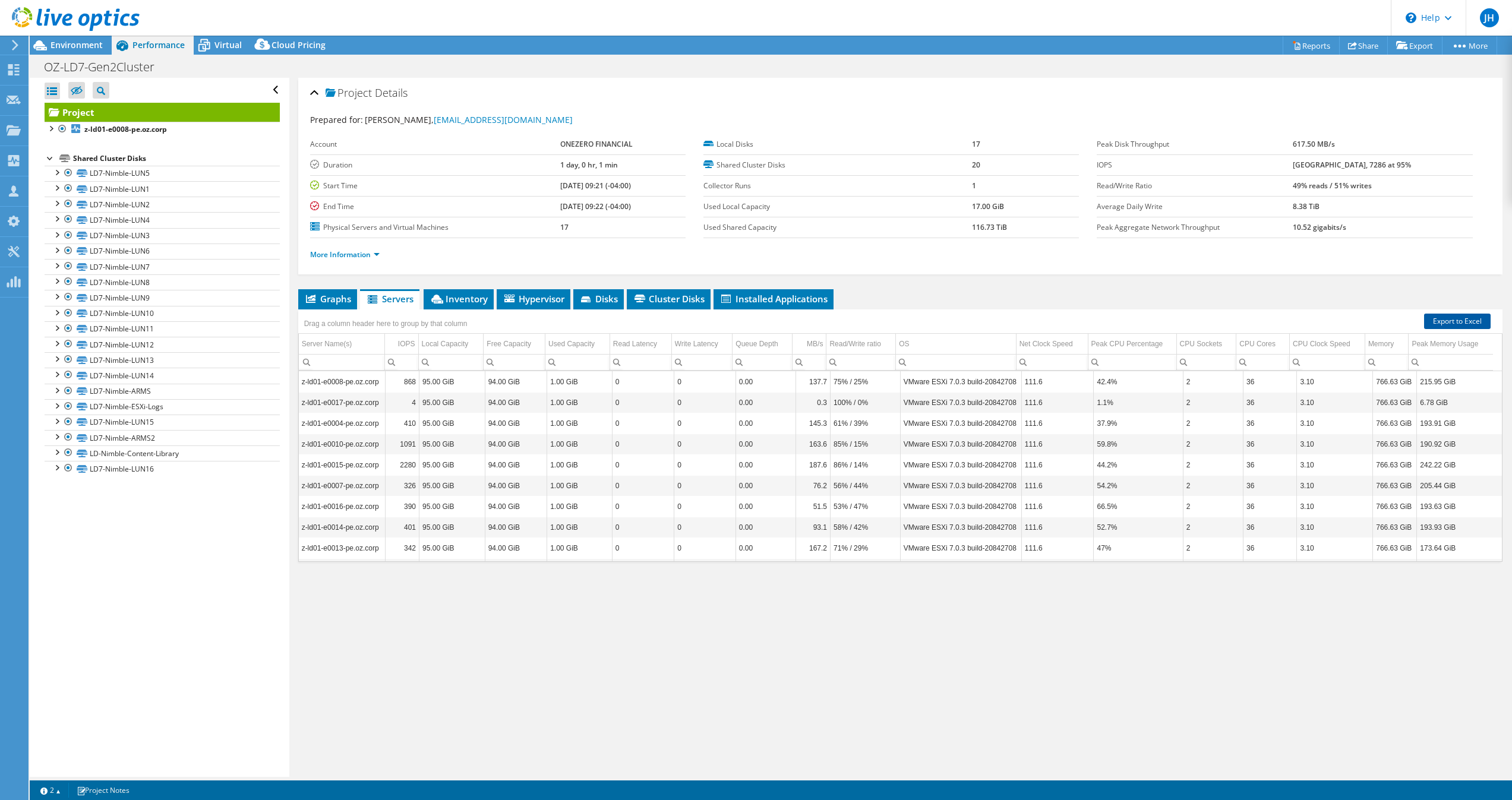
click at [1447, 323] on link "Export to Excel" at bounding box center [1457, 322] width 67 height 16
click at [474, 304] on span "Inventory" at bounding box center [458, 299] width 58 height 12
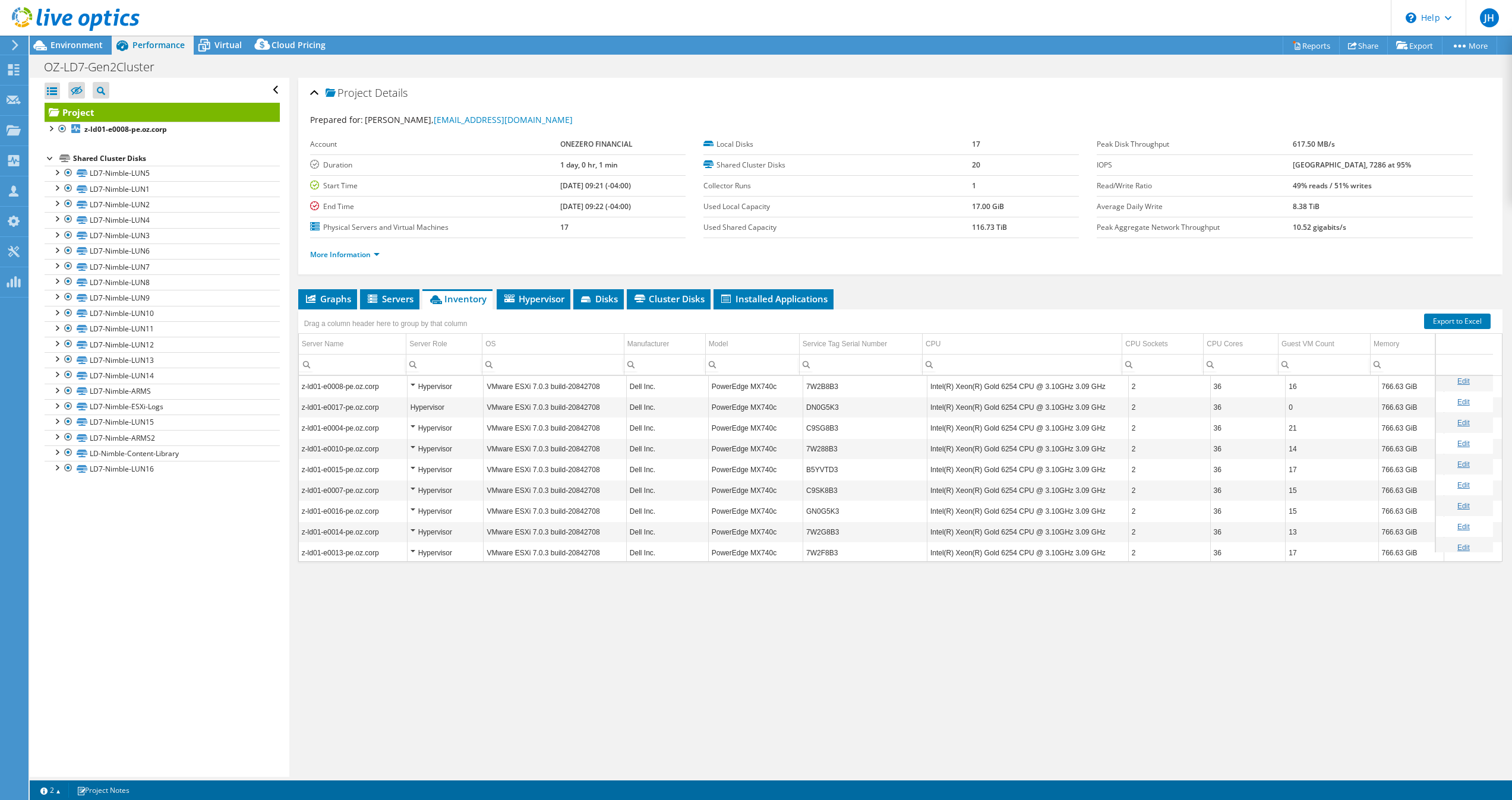
scroll to position [178, 0]
click at [1448, 320] on link "Export to Excel" at bounding box center [1457, 322] width 67 height 16
click at [544, 301] on span "Hypervisor" at bounding box center [533, 299] width 62 height 12
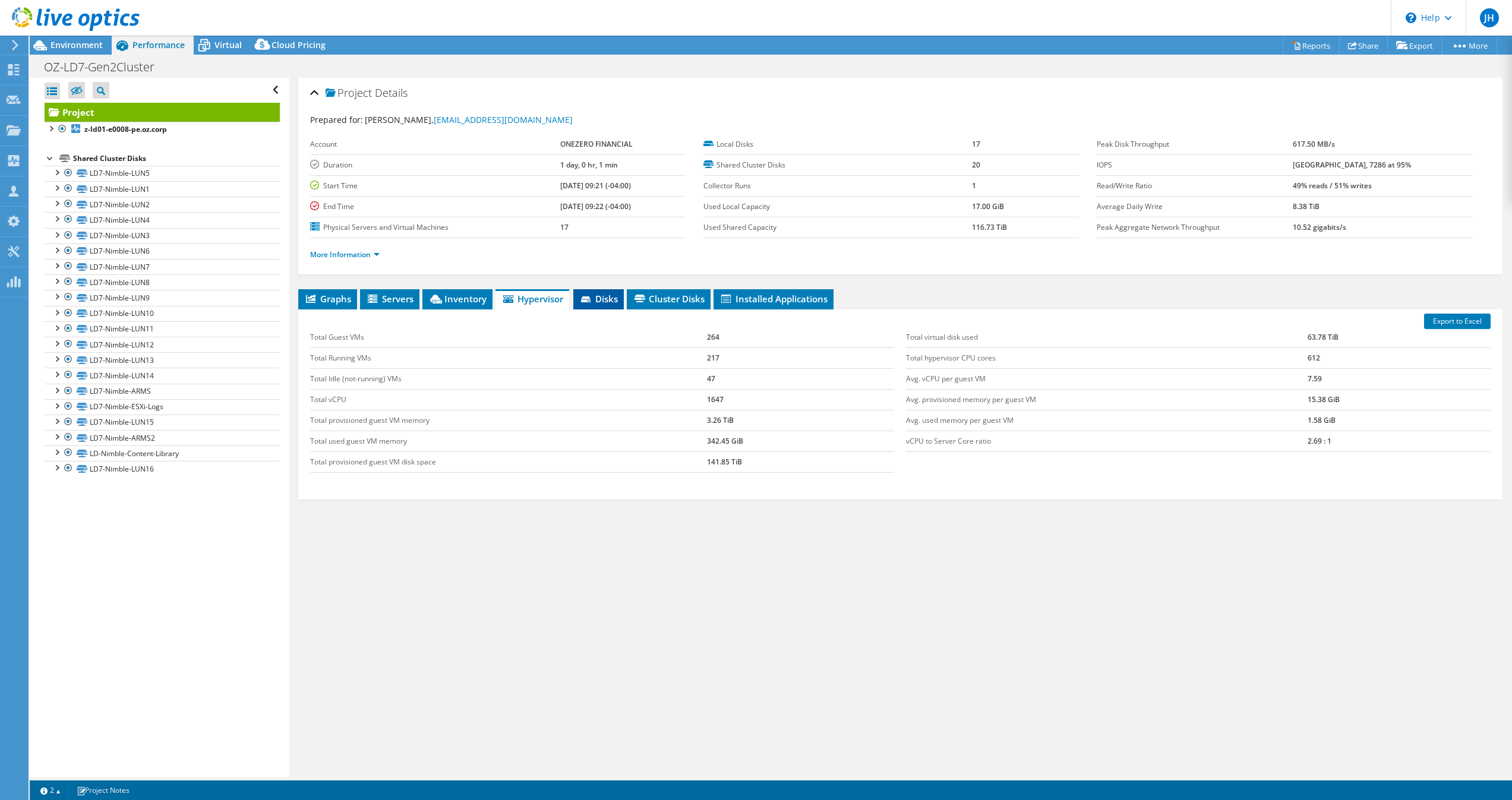
click at [600, 301] on span "Disks" at bounding box center [598, 299] width 38 height 12
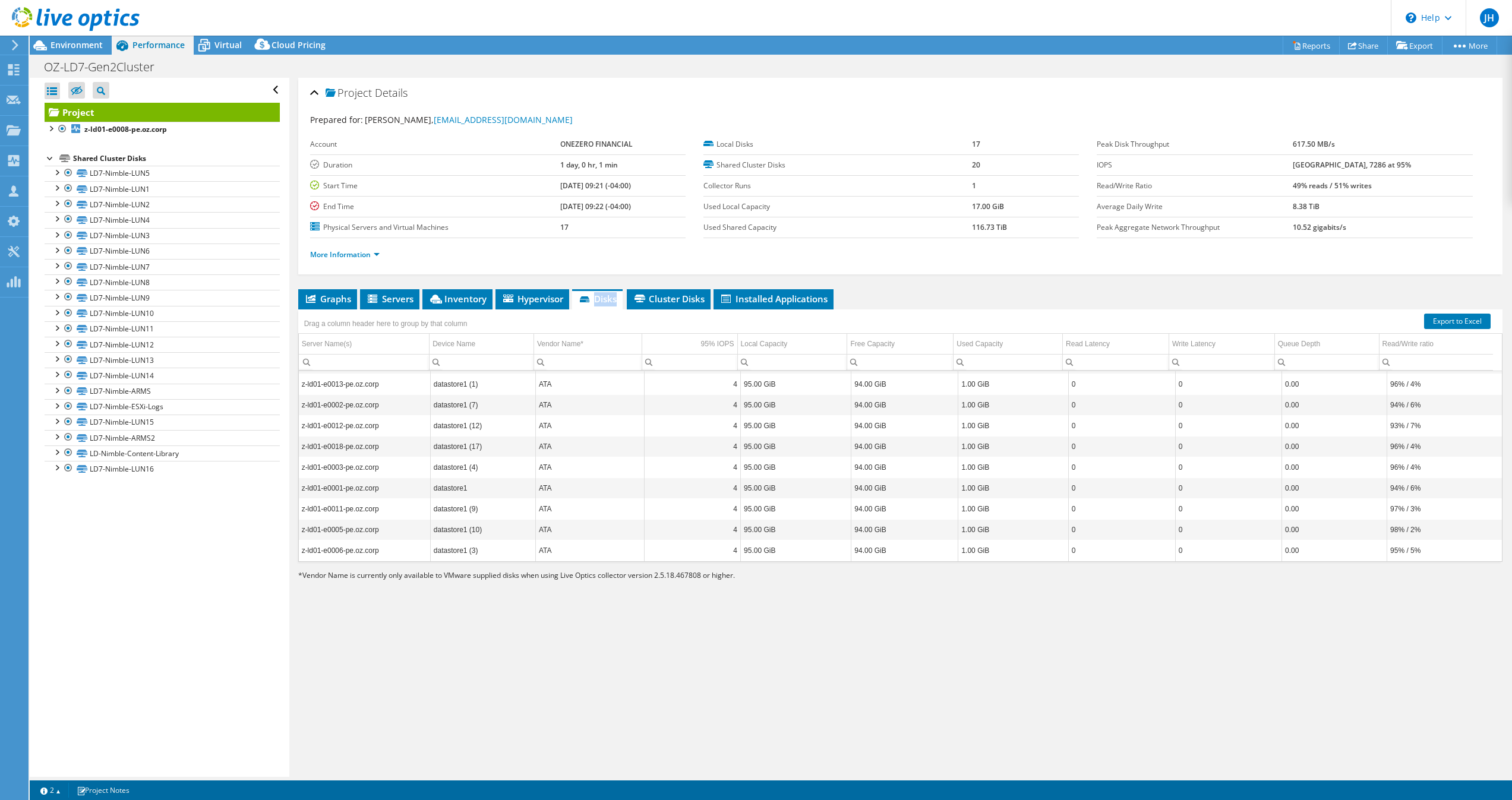
scroll to position [0, 0]
click at [685, 305] on li "Cluster Disks" at bounding box center [668, 299] width 84 height 21
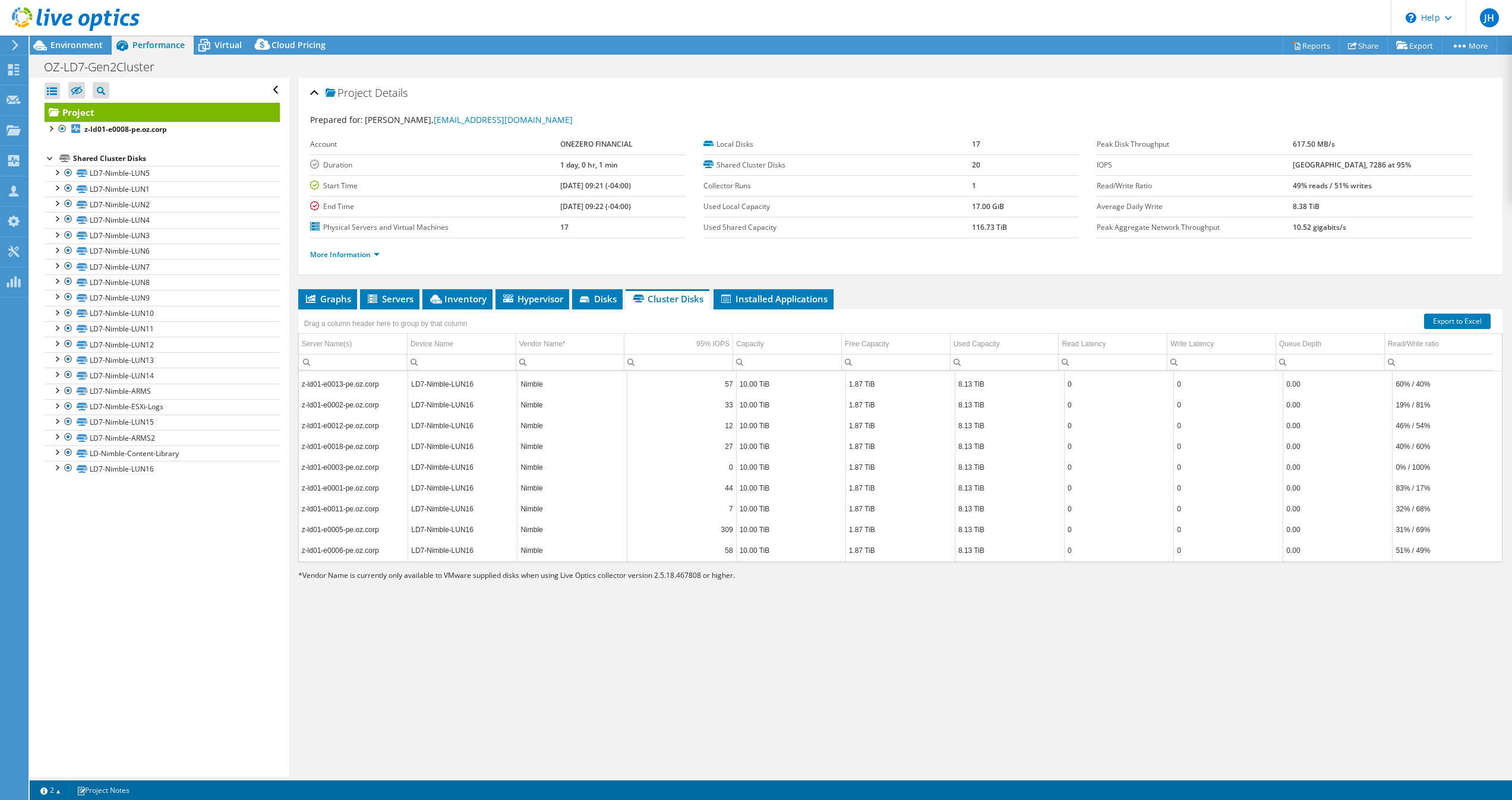
scroll to position [6884, 0]
click at [760, 305] on li "Installed Applications" at bounding box center [773, 299] width 120 height 21
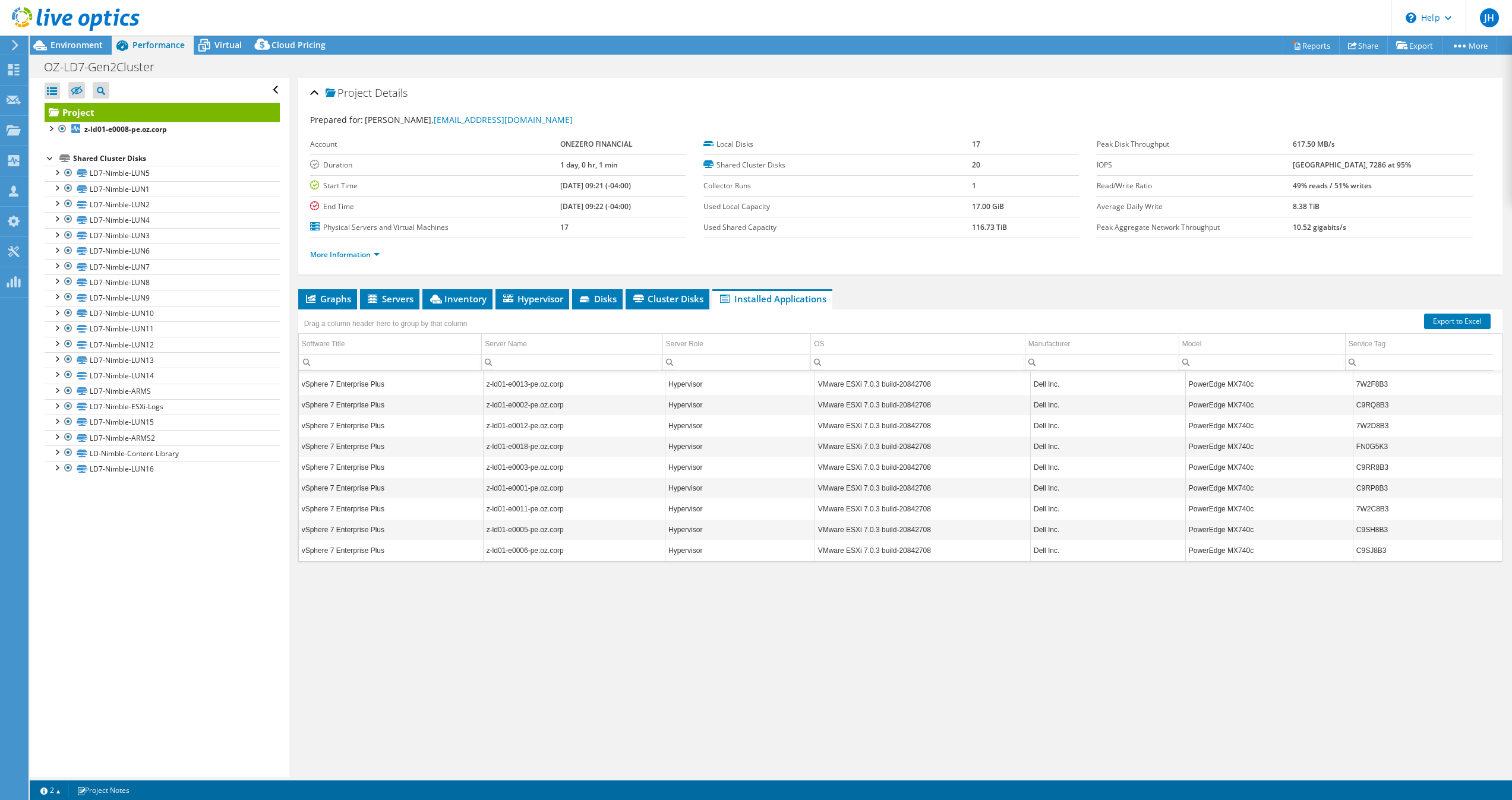
scroll to position [0, 0]
click at [91, 40] on span "Environment" at bounding box center [76, 44] width 52 height 11
